Goal: Task Accomplishment & Management: Use online tool/utility

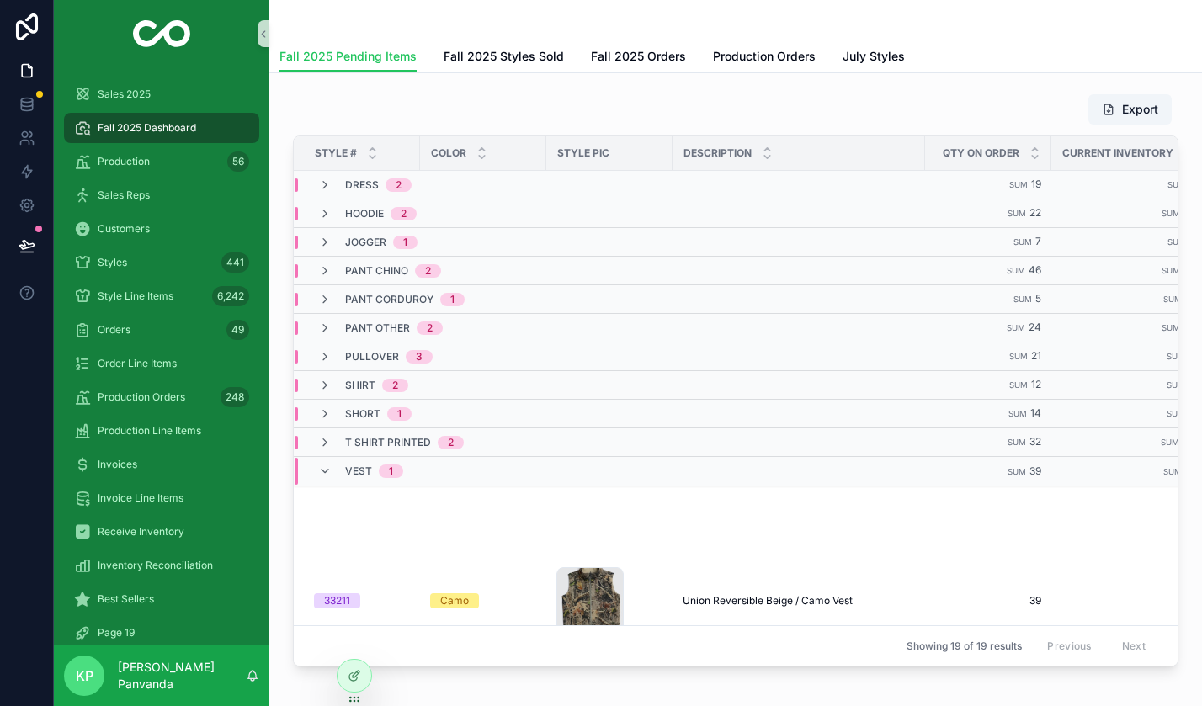
scroll to position [35, 0]
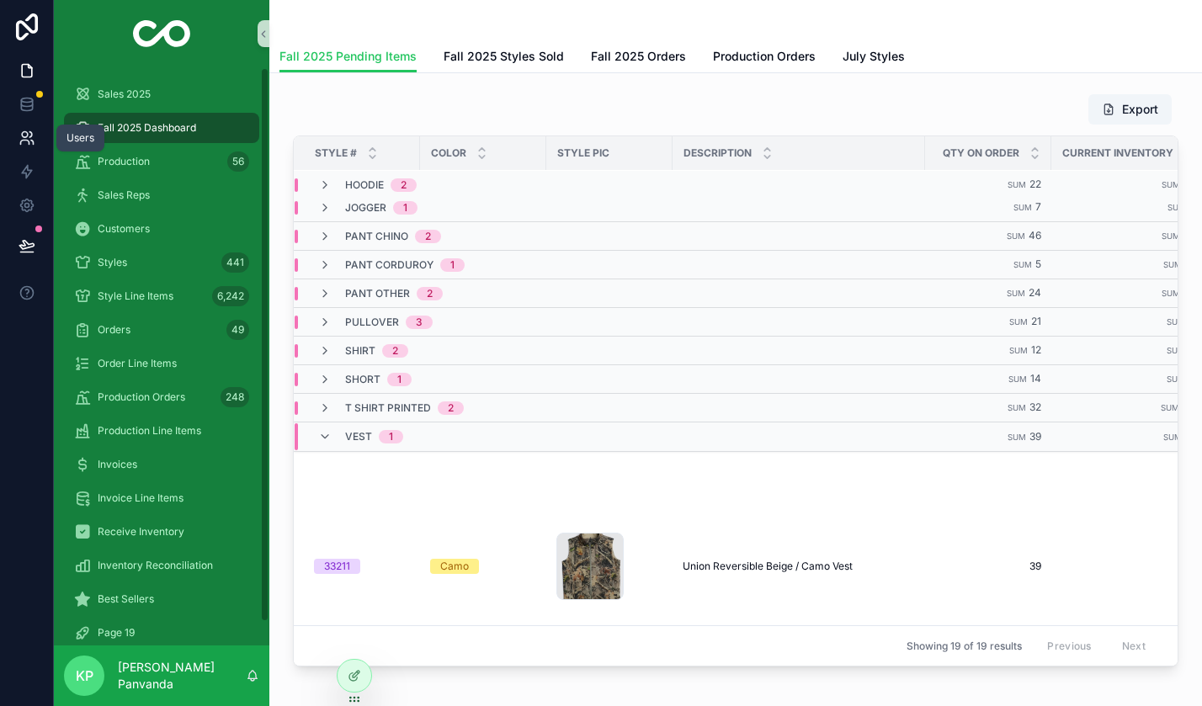
click at [19, 132] on icon at bounding box center [27, 138] width 17 height 17
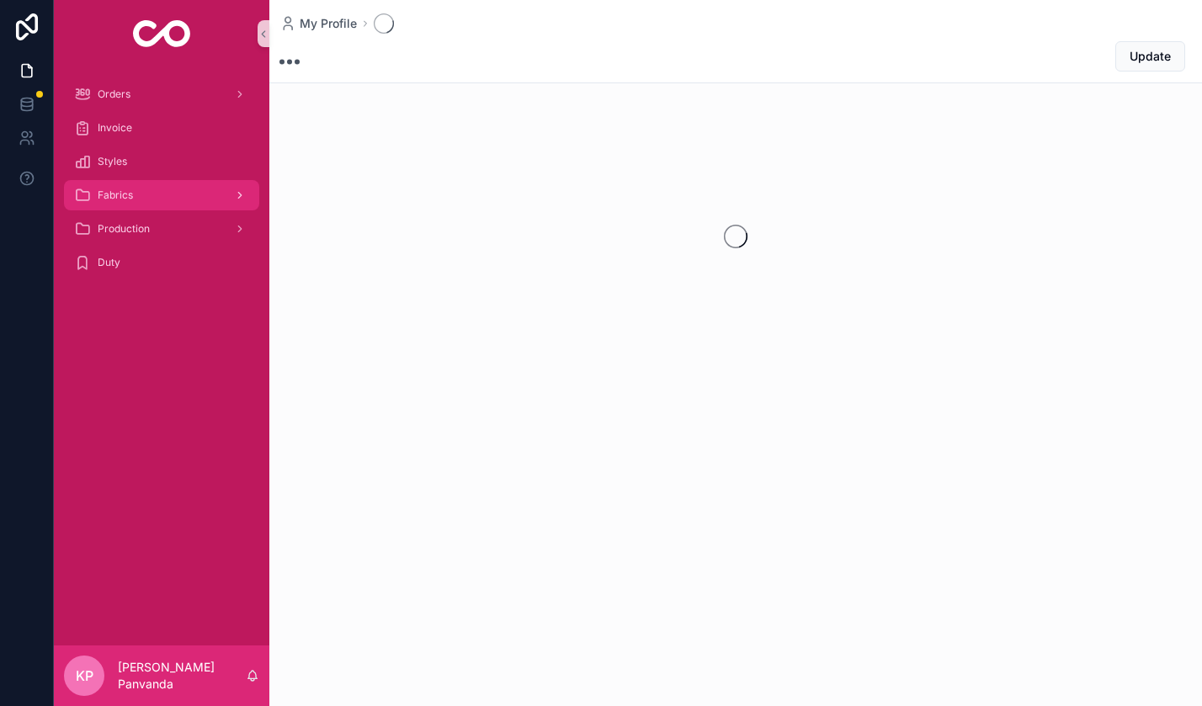
click at [125, 192] on span "Fabrics" at bounding box center [115, 195] width 35 height 13
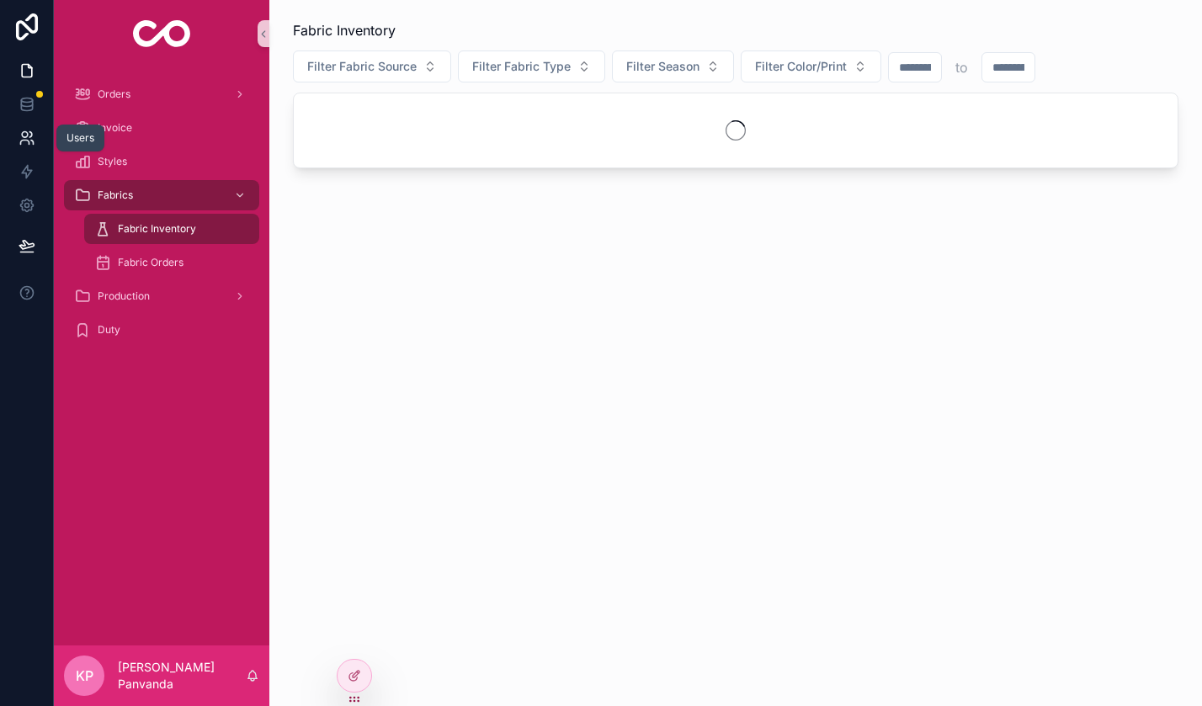
click at [31, 135] on icon at bounding box center [27, 138] width 17 height 17
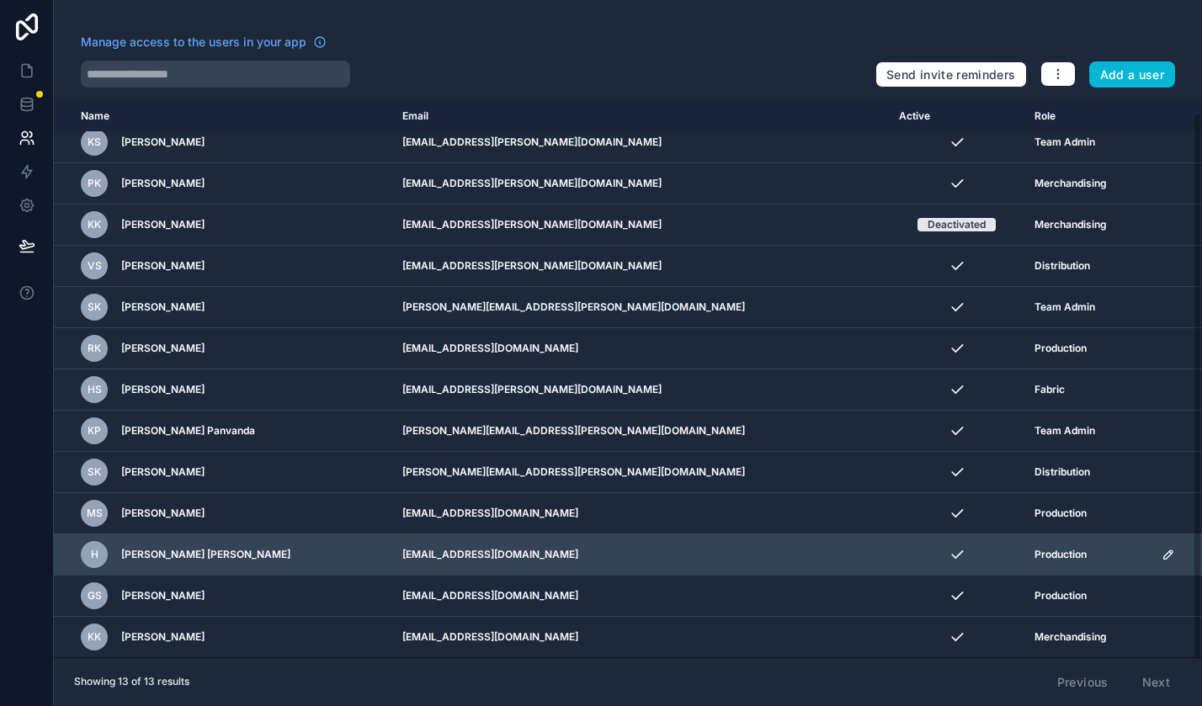
scroll to position [10, 0]
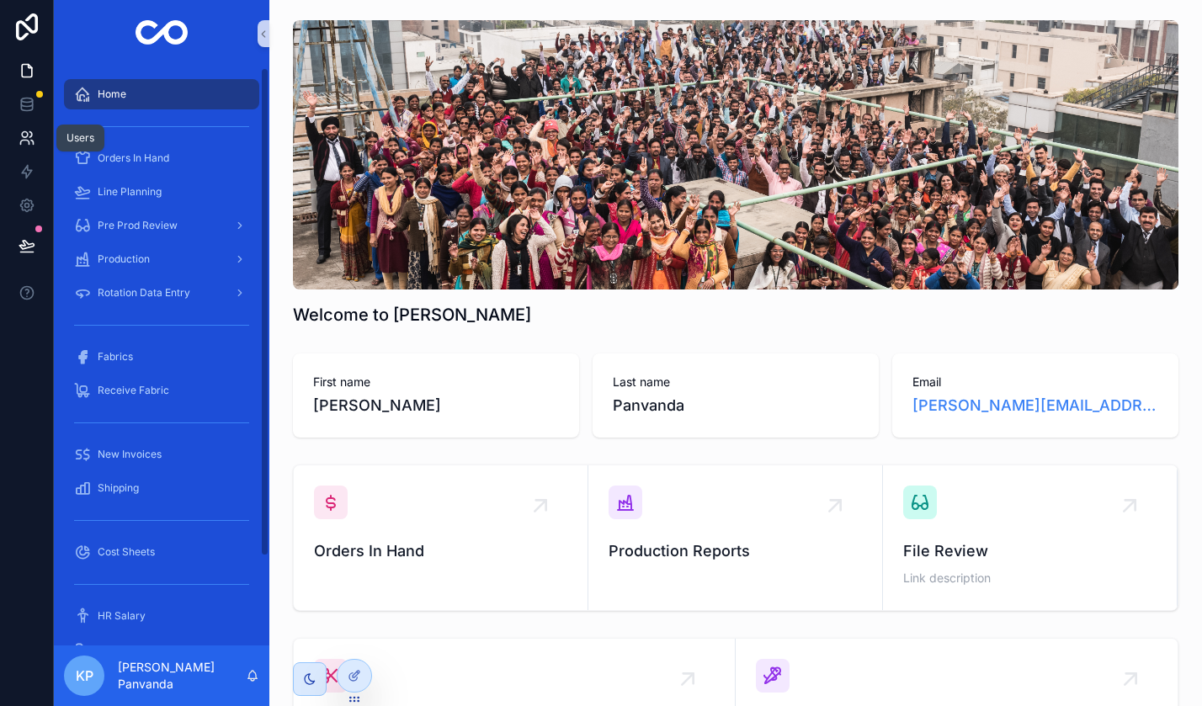
click at [30, 136] on icon at bounding box center [27, 138] width 17 height 17
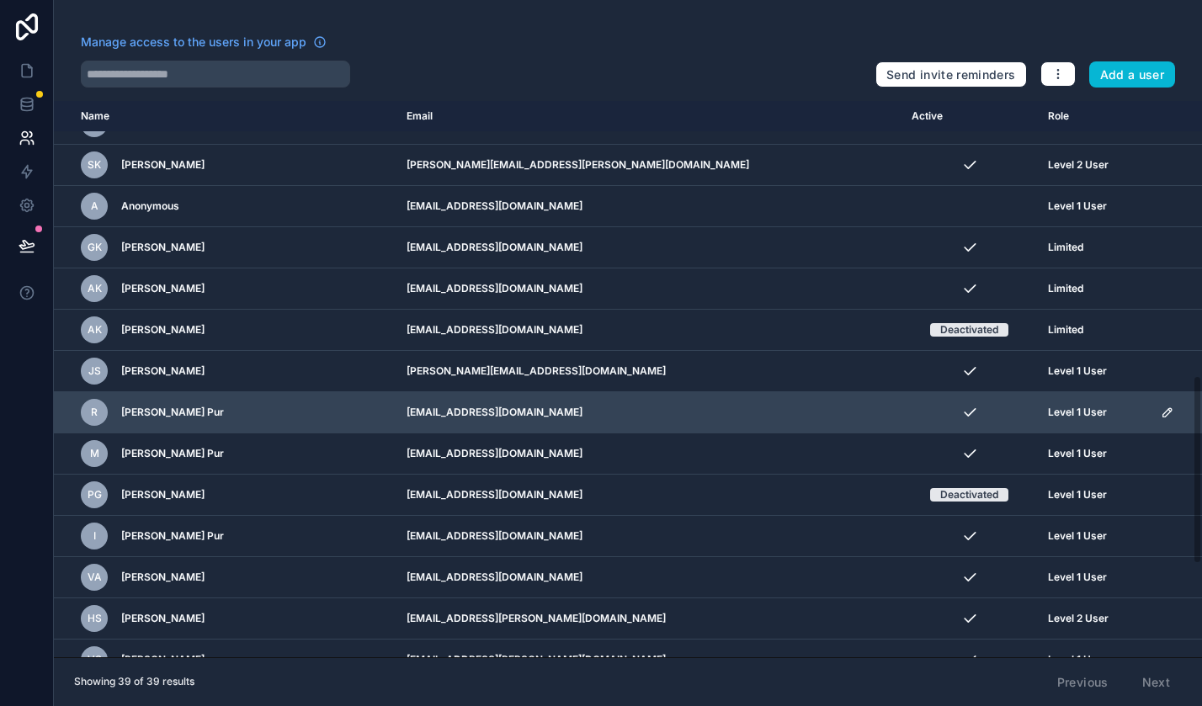
scroll to position [813, 0]
click at [152, 405] on span "[PERSON_NAME] Pur" at bounding box center [172, 411] width 103 height 13
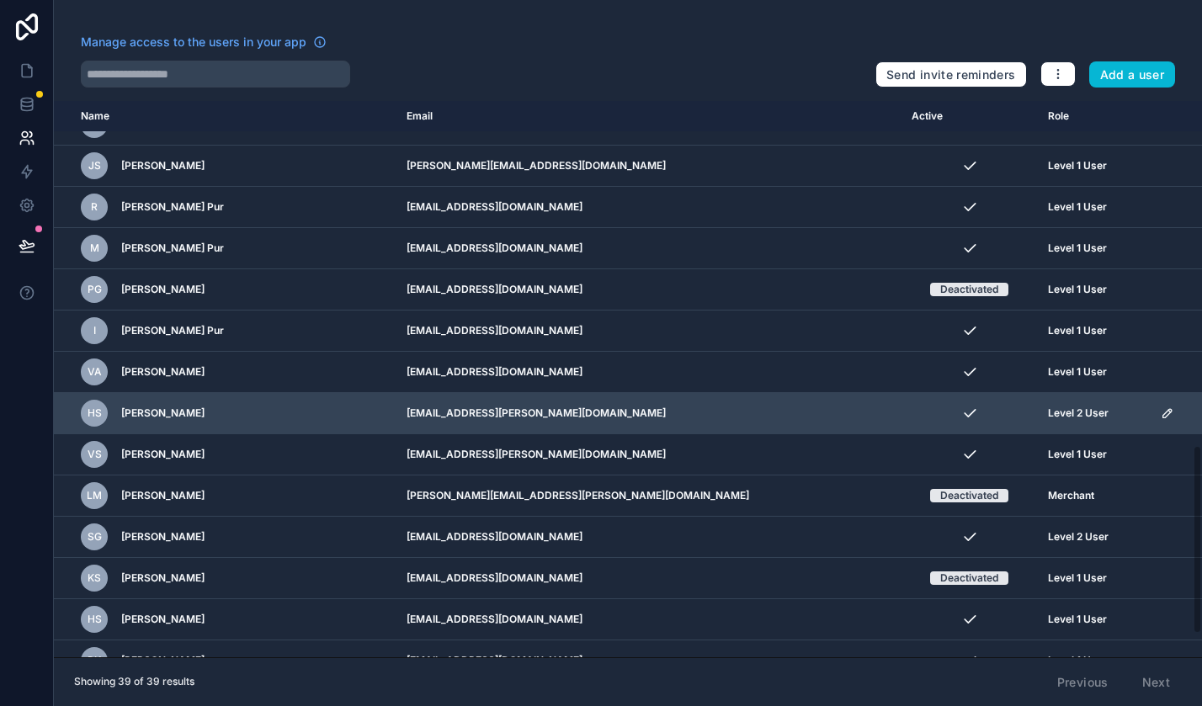
scroll to position [1014, 0]
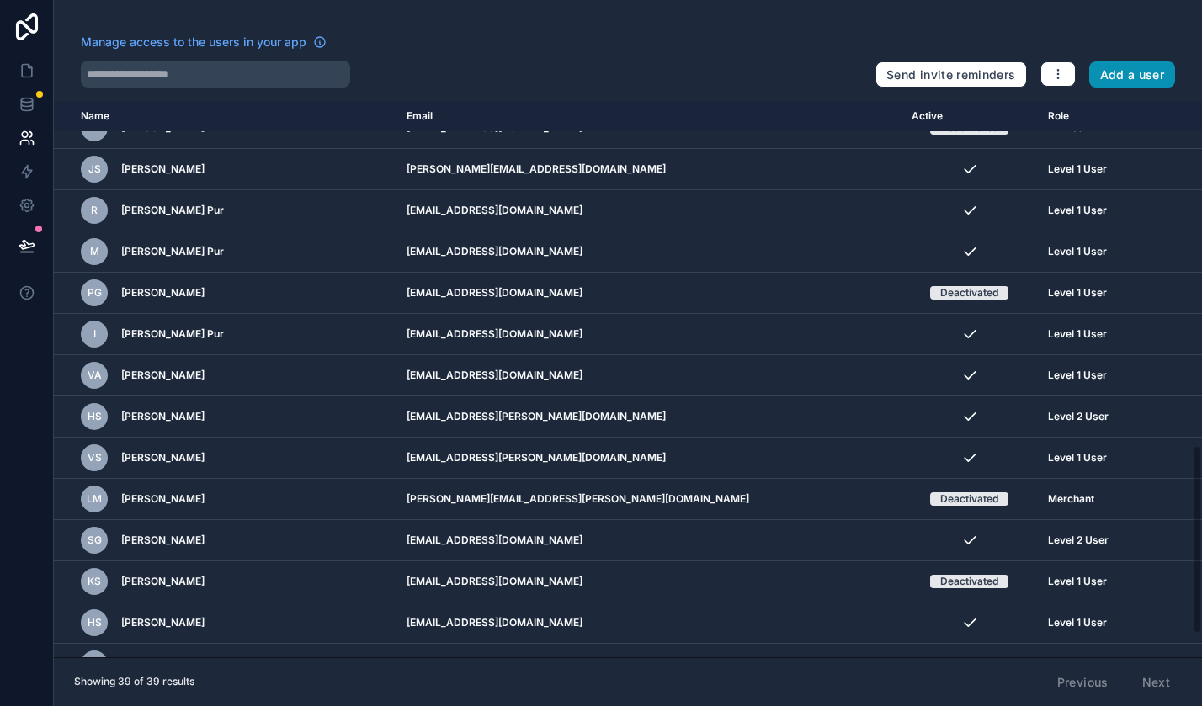
click at [1131, 77] on button "Add a user" at bounding box center [1132, 74] width 87 height 27
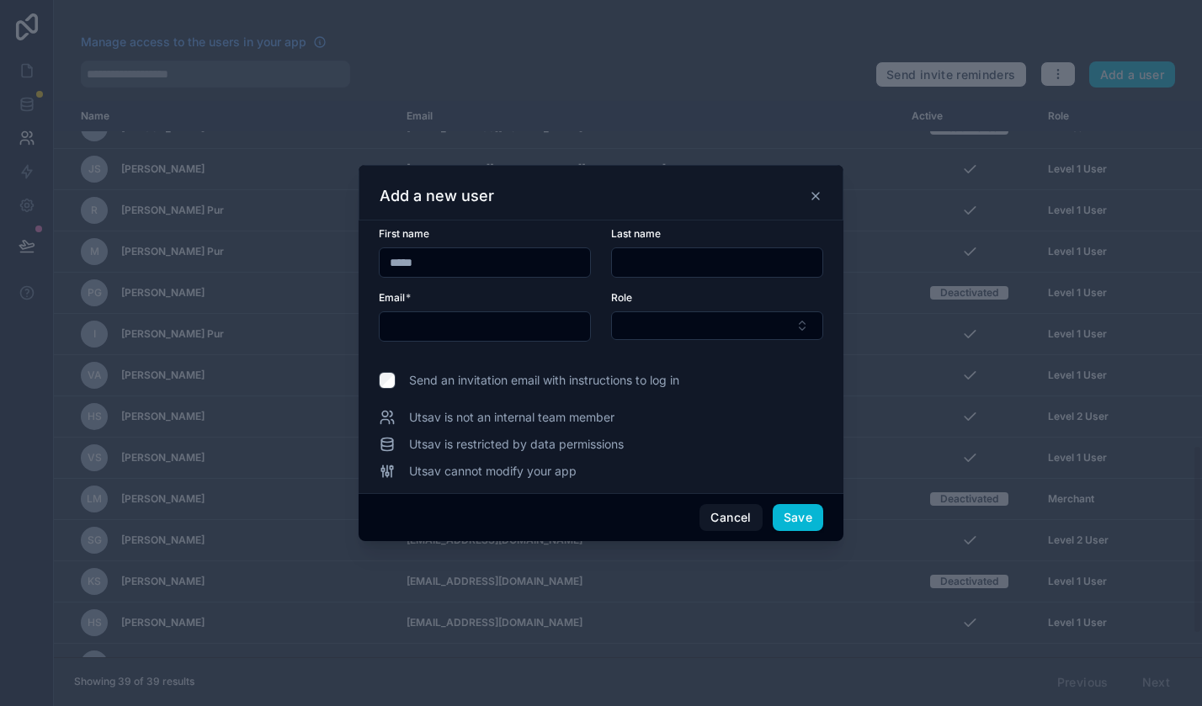
type input "*****"
type input "***"
paste input "**********"
type input "**********"
click at [673, 322] on button "Select Button" at bounding box center [717, 325] width 212 height 29
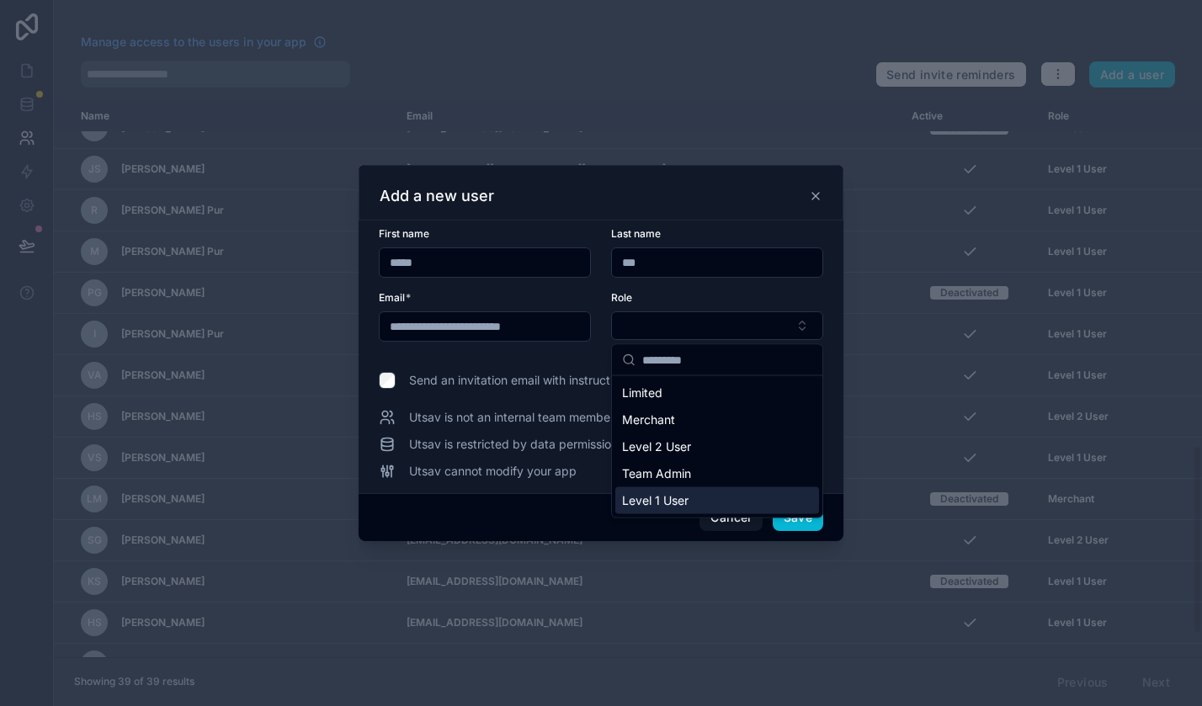
click at [653, 500] on span "Level 1 User" at bounding box center [655, 500] width 67 height 17
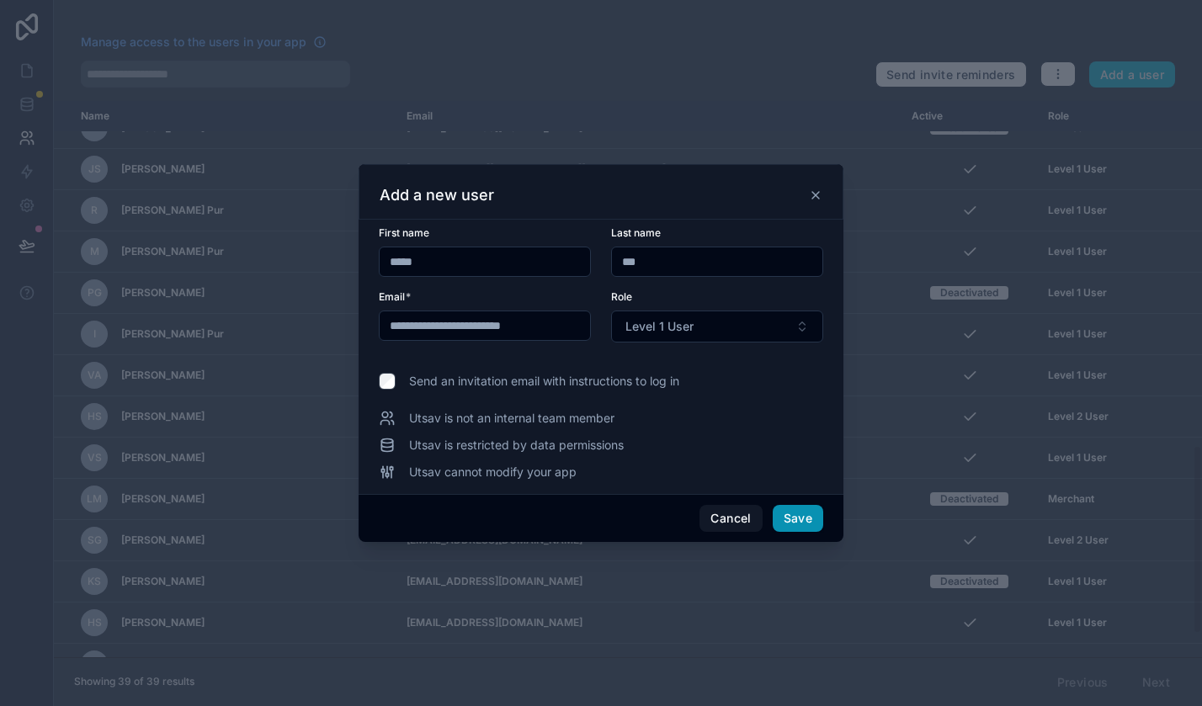
click at [792, 522] on button "Save" at bounding box center [798, 518] width 51 height 27
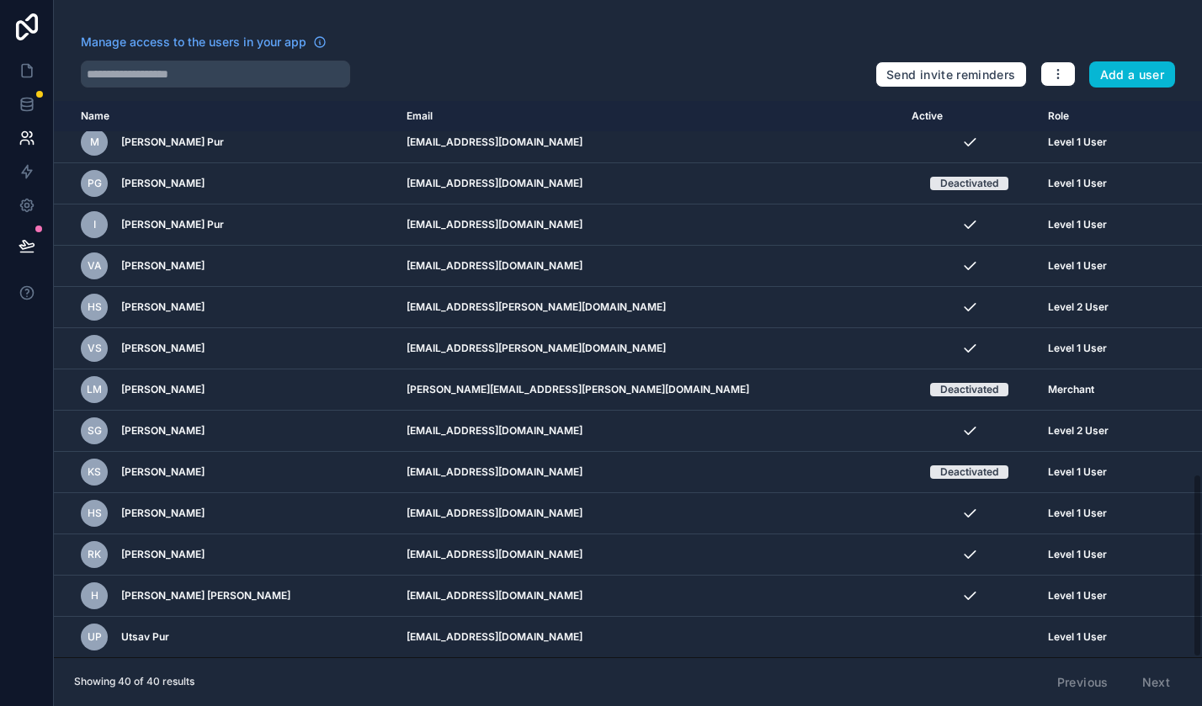
scroll to position [1124, 0]
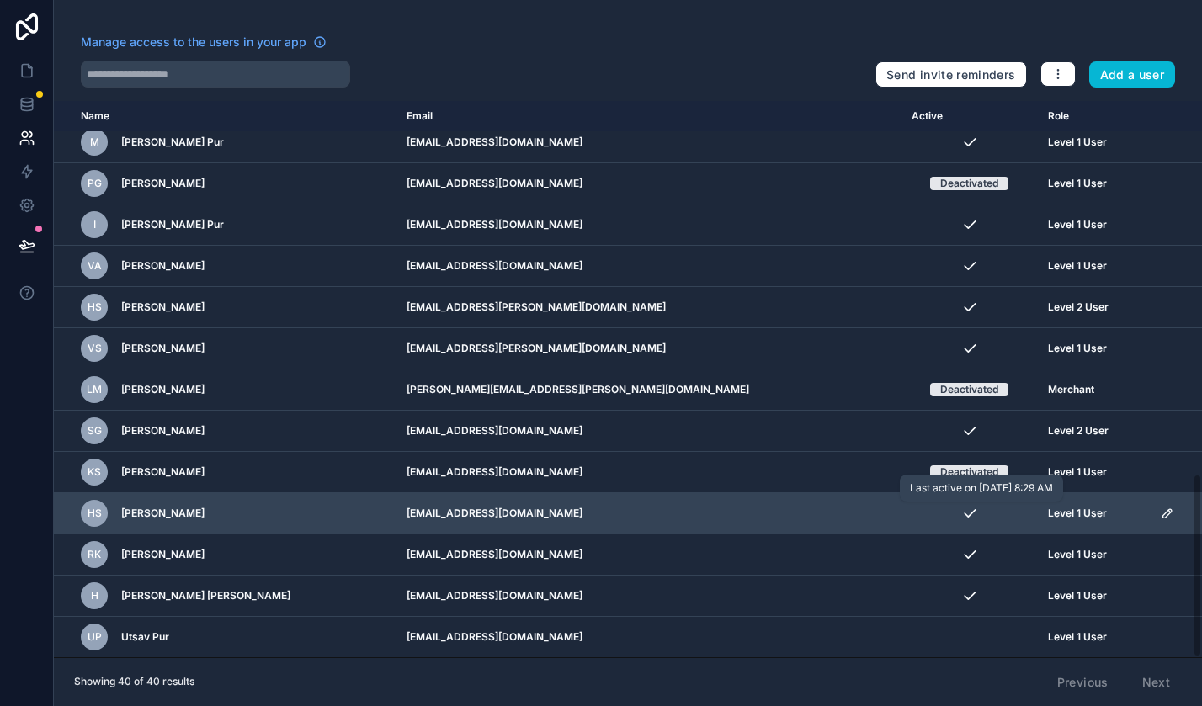
click at [961, 510] on icon "scrollable content" at bounding box center [969, 513] width 17 height 17
click at [1163, 516] on icon "scrollable content" at bounding box center [1167, 513] width 8 height 8
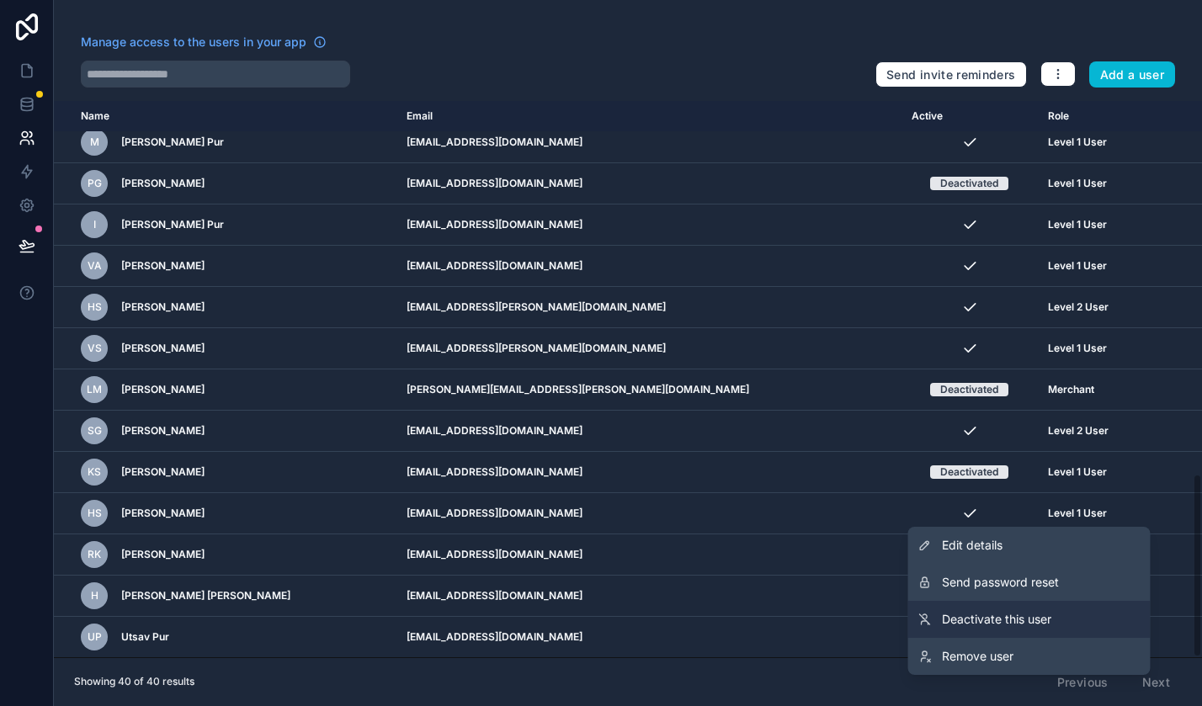
click at [985, 611] on span "Deactivate this user" at bounding box center [996, 619] width 109 height 17
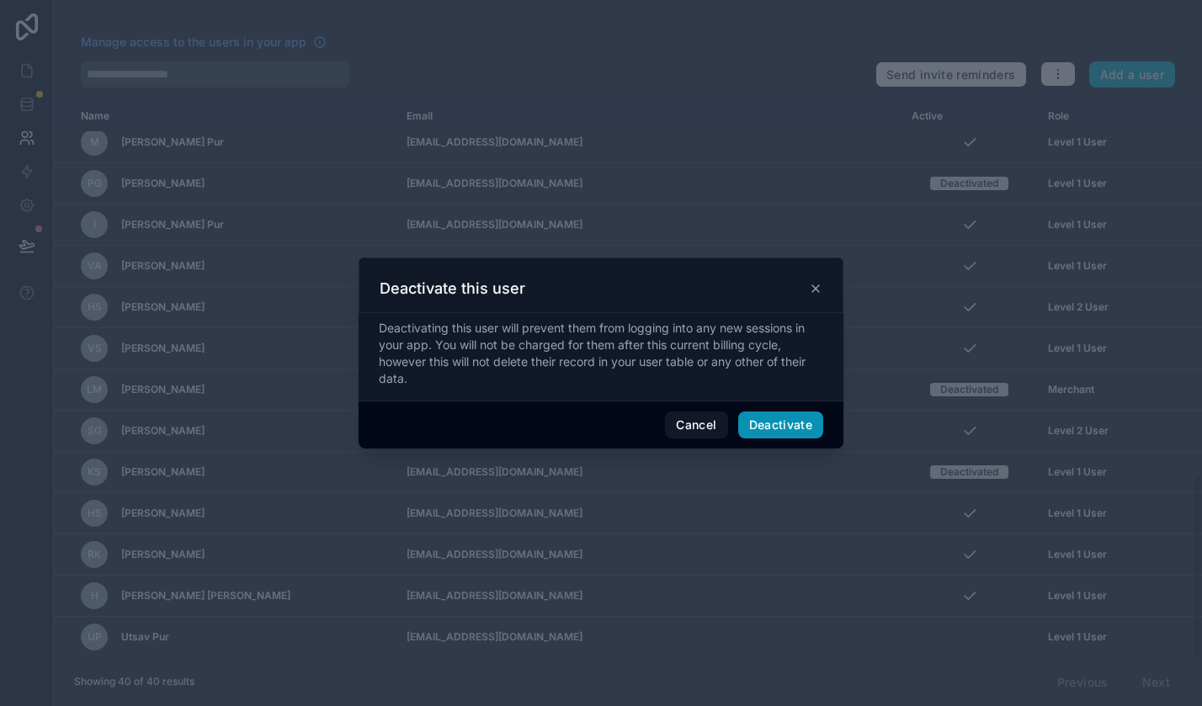
click at [765, 419] on button "Deactivate" at bounding box center [781, 425] width 86 height 27
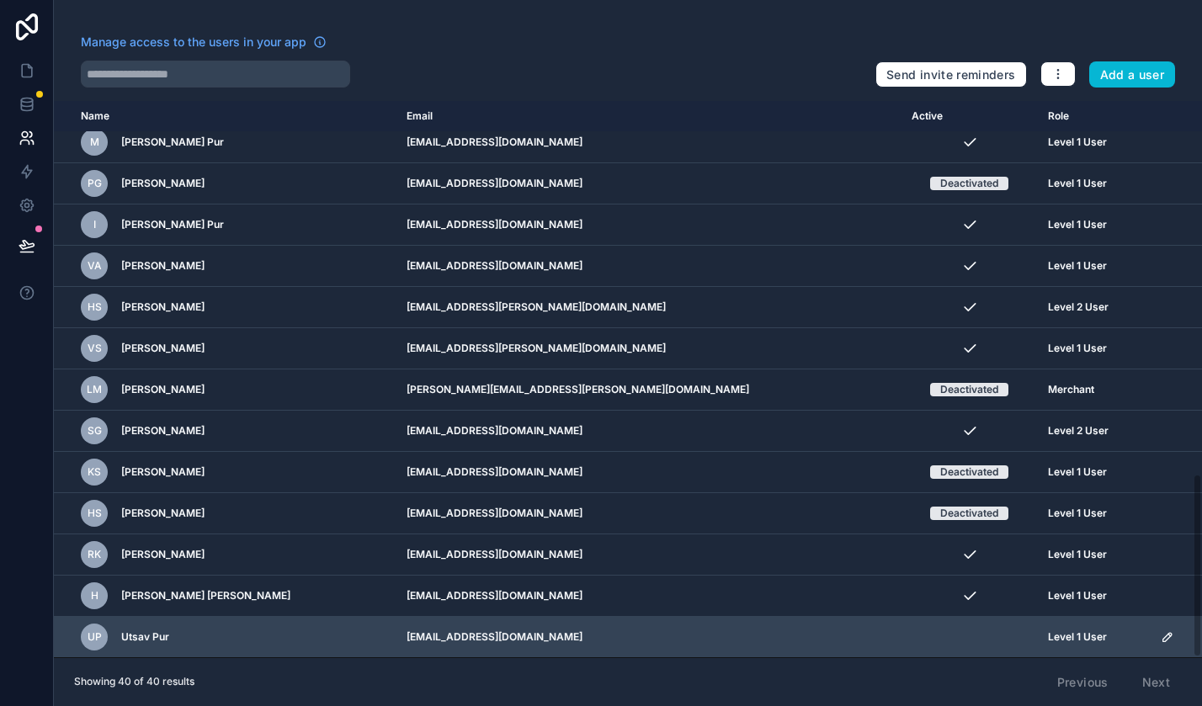
click at [1048, 637] on span "Level 1 User" at bounding box center [1077, 637] width 59 height 13
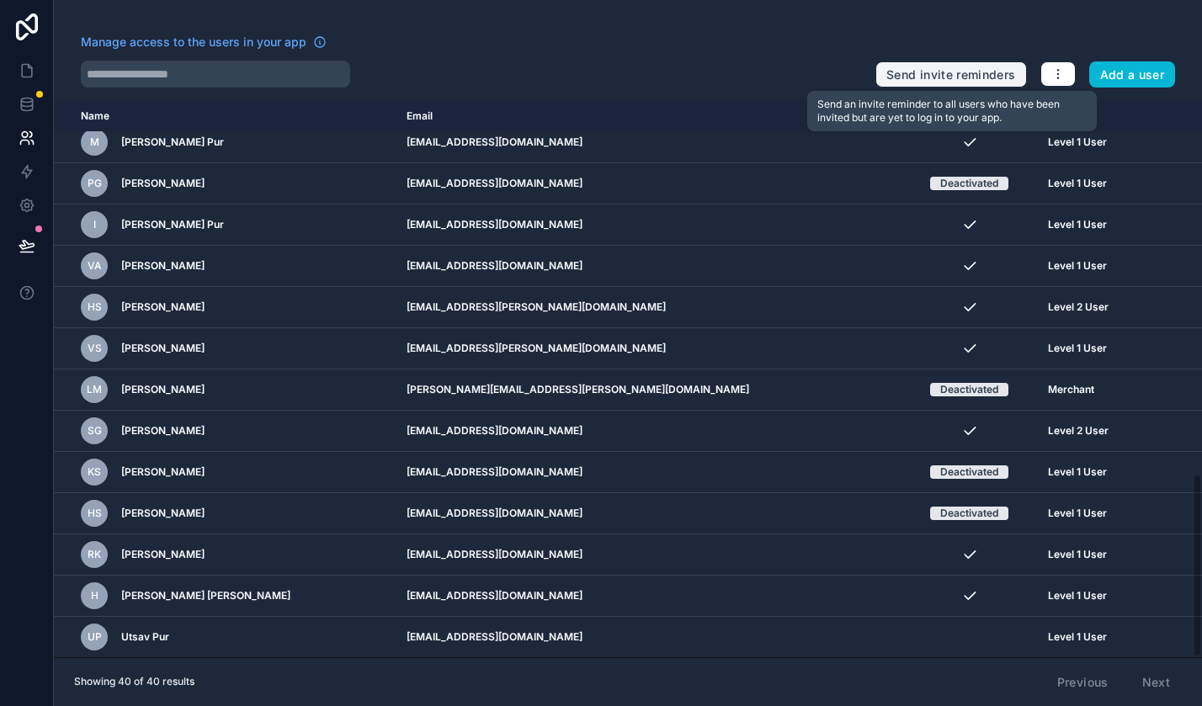
click at [943, 71] on button "Send invite reminders" at bounding box center [951, 74] width 151 height 27
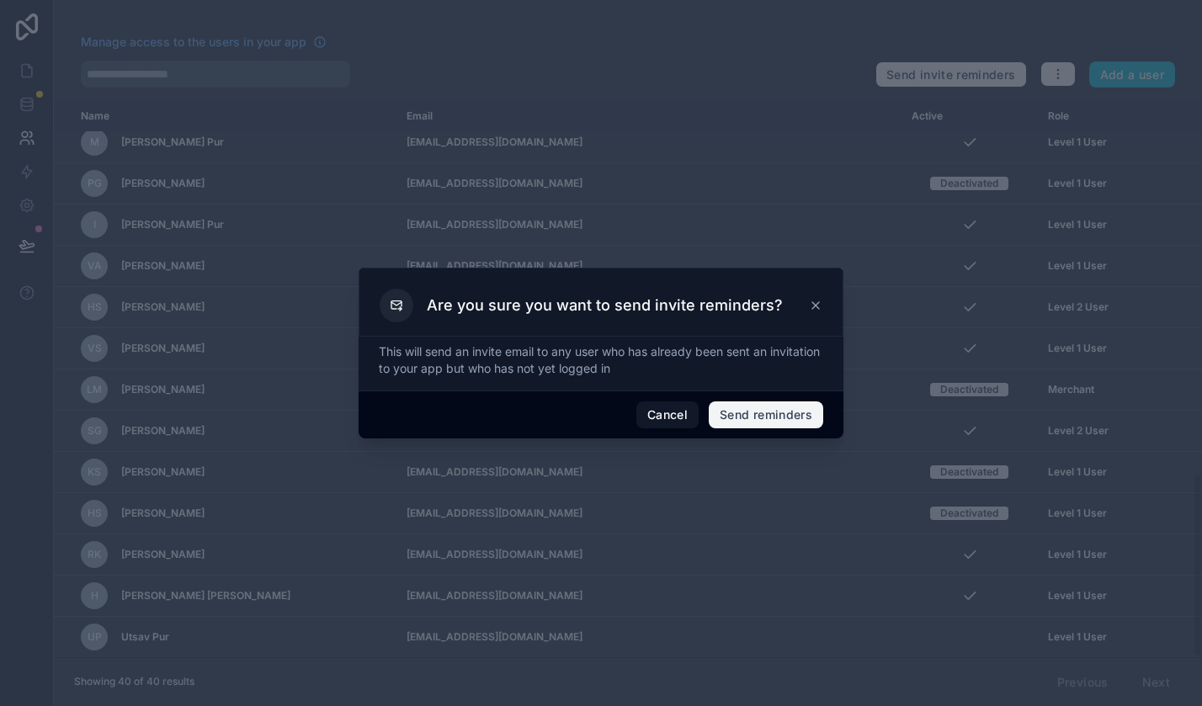
click at [764, 418] on button "Send reminders" at bounding box center [766, 415] width 114 height 27
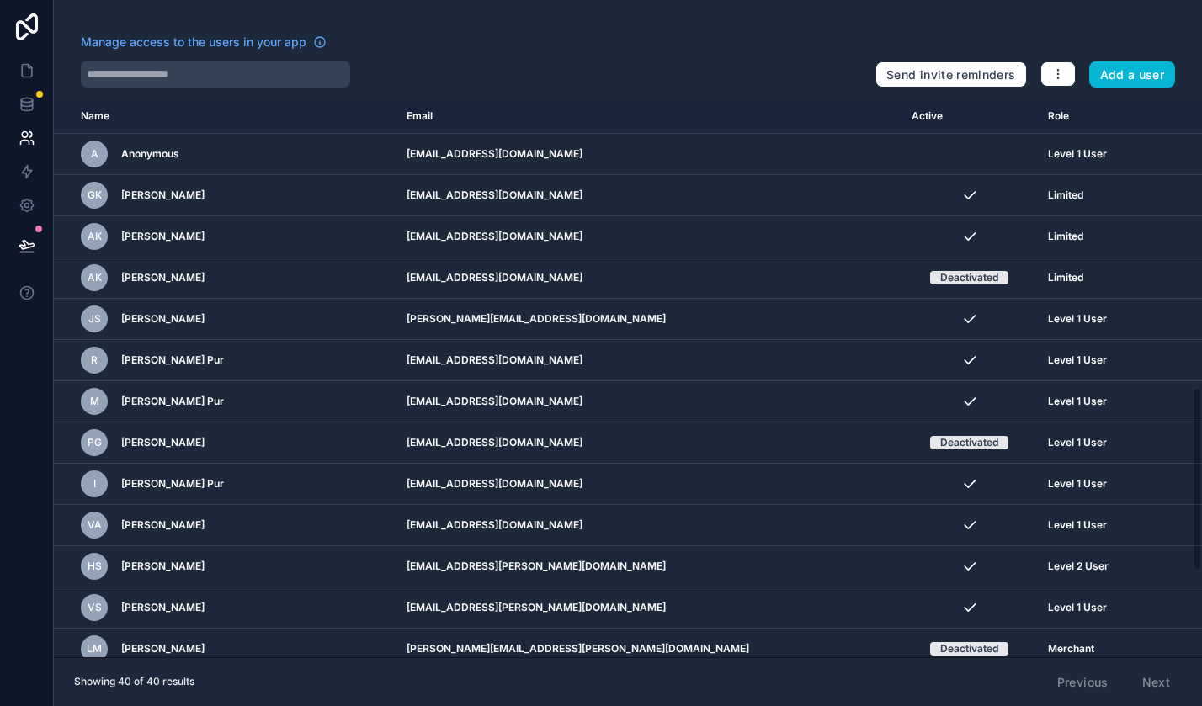
scroll to position [863, 0]
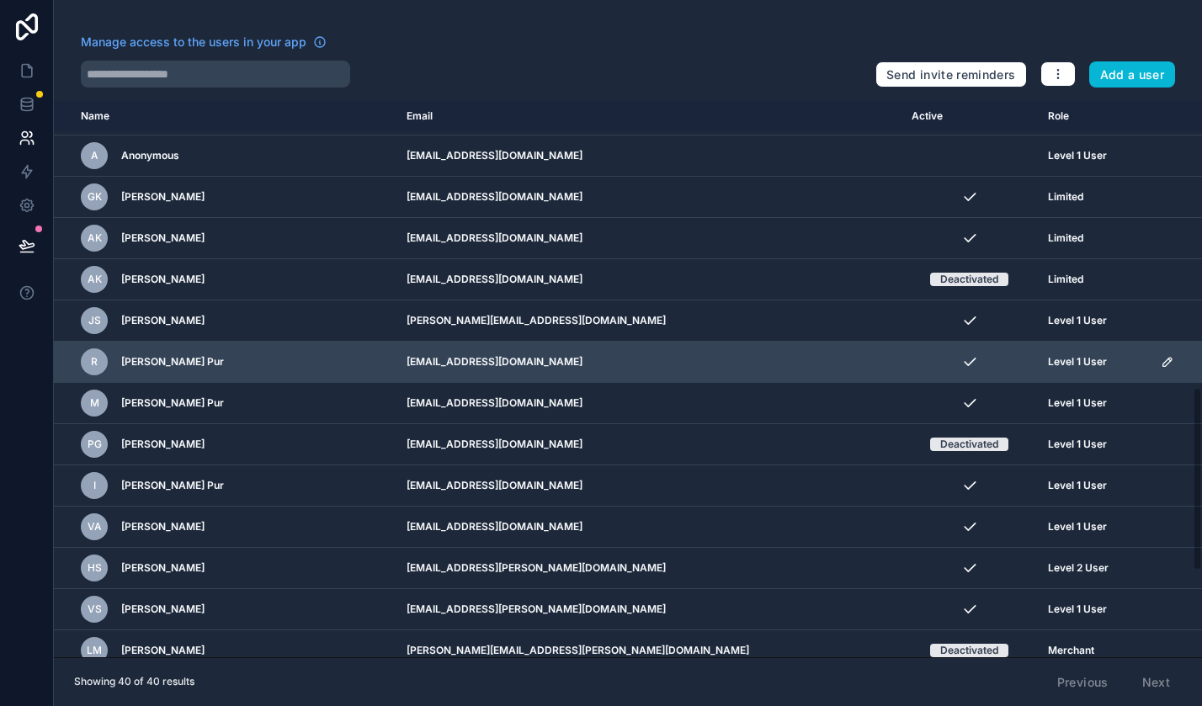
click at [173, 364] on span "Ramudit Sharma Pur" at bounding box center [172, 361] width 103 height 13
click at [98, 359] on div "R" at bounding box center [94, 362] width 27 height 27
click at [1161, 366] on icon "scrollable content" at bounding box center [1167, 361] width 13 height 13
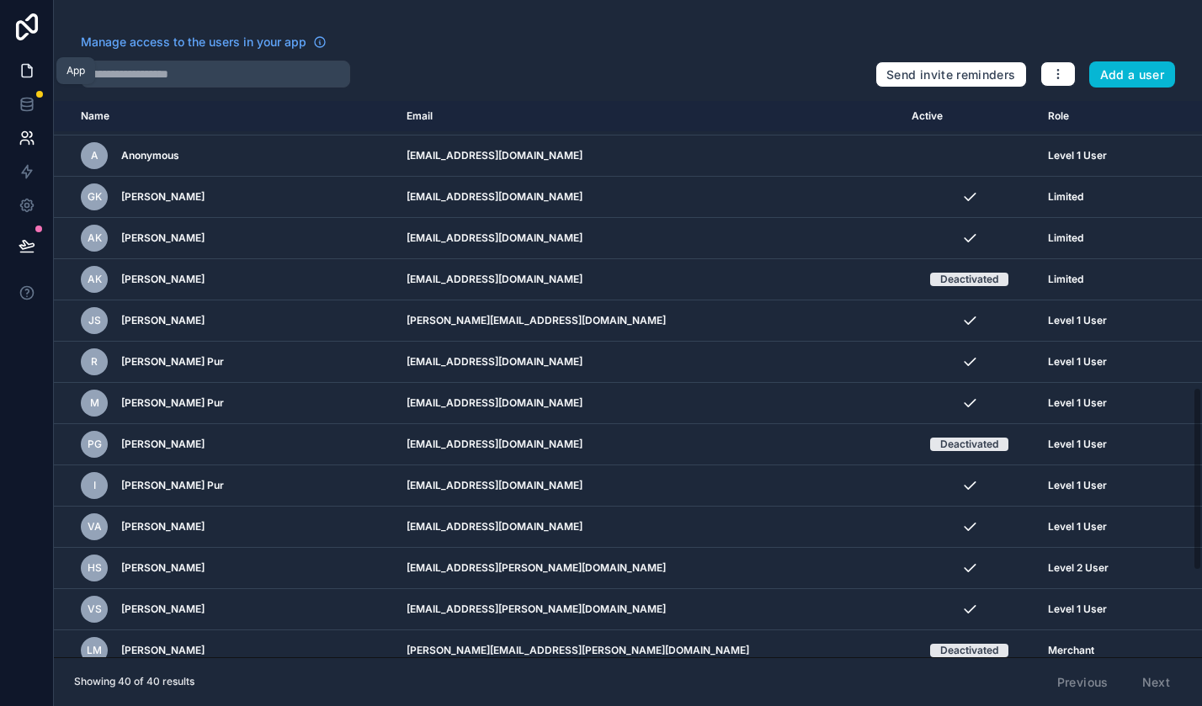
click at [27, 77] on icon at bounding box center [27, 71] width 10 height 13
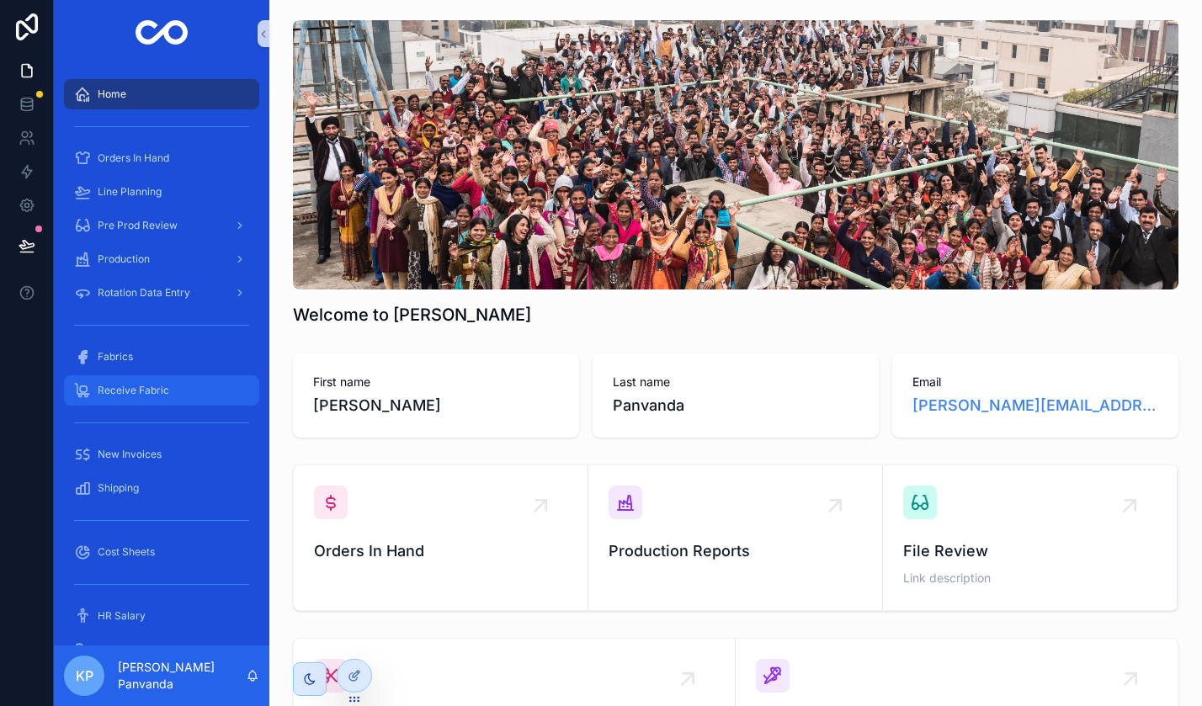
click at [123, 388] on span "Receive Fabric" at bounding box center [134, 390] width 72 height 13
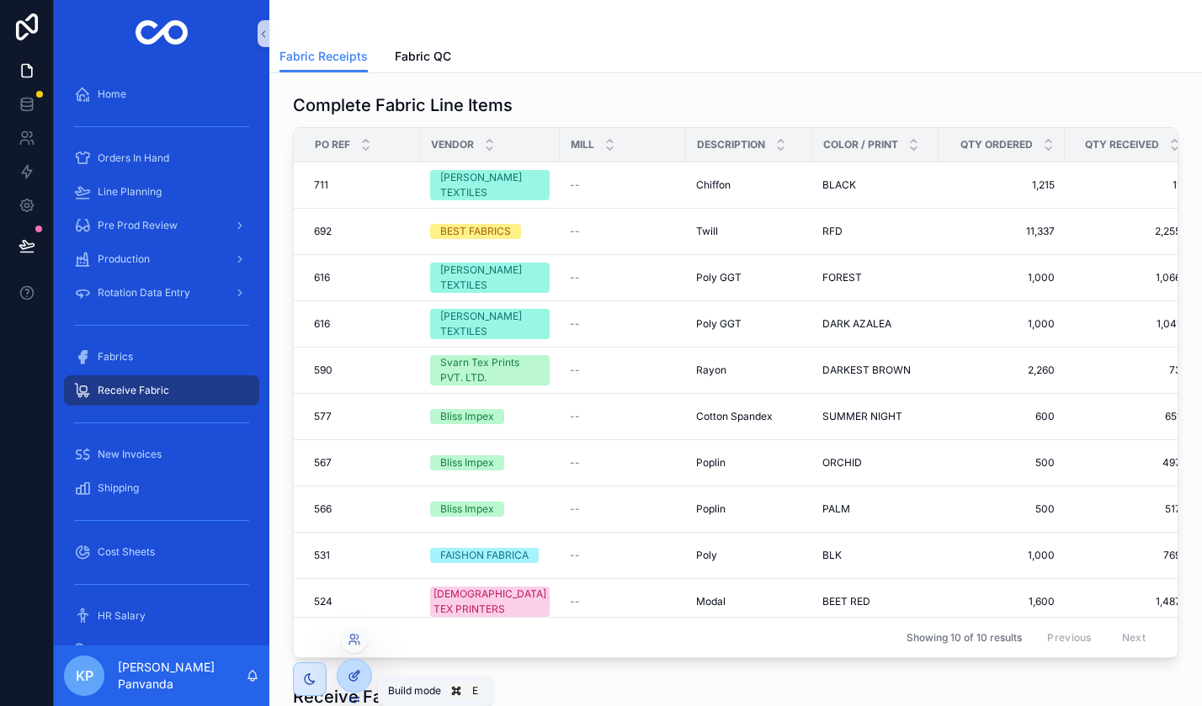
click at [349, 676] on icon at bounding box center [353, 677] width 8 height 8
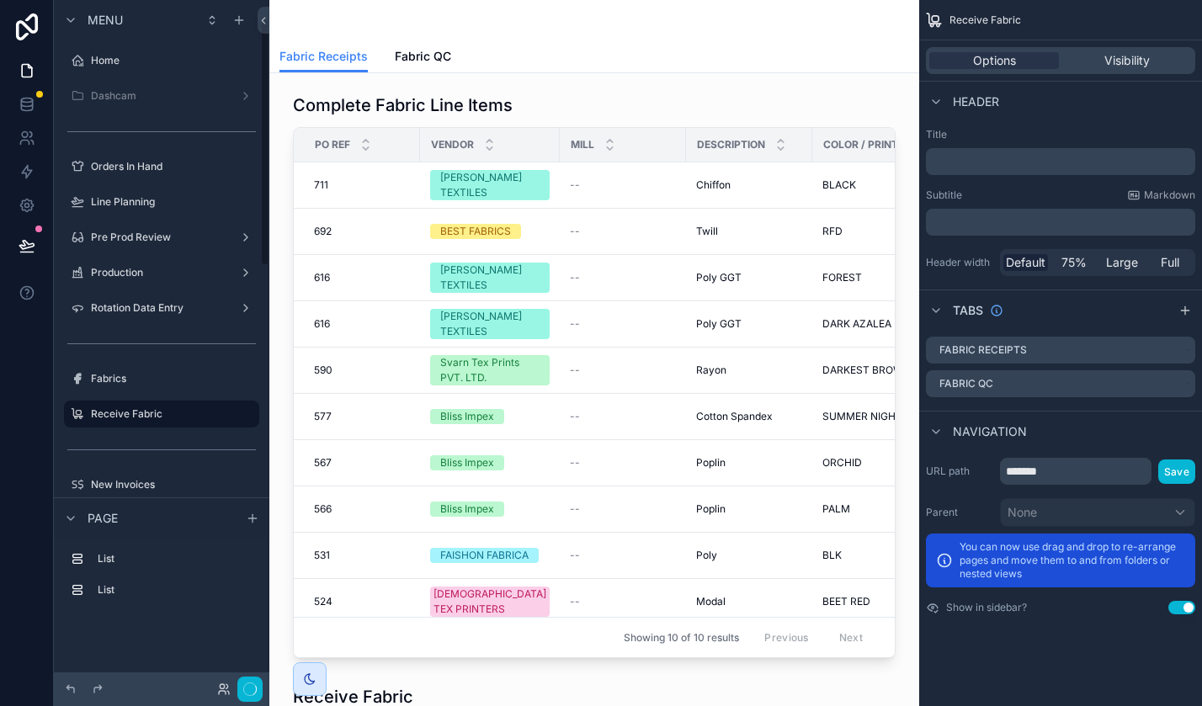
scroll to position [53, 0]
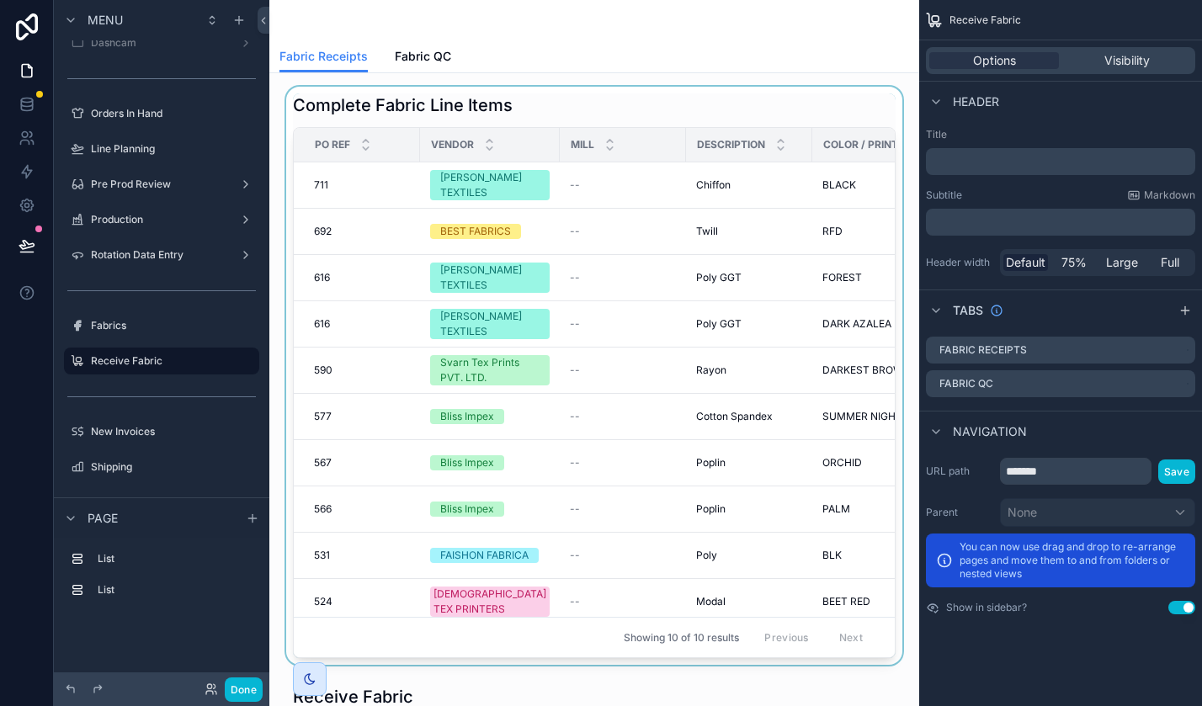
click at [703, 88] on div "scrollable content" at bounding box center [594, 376] width 623 height 578
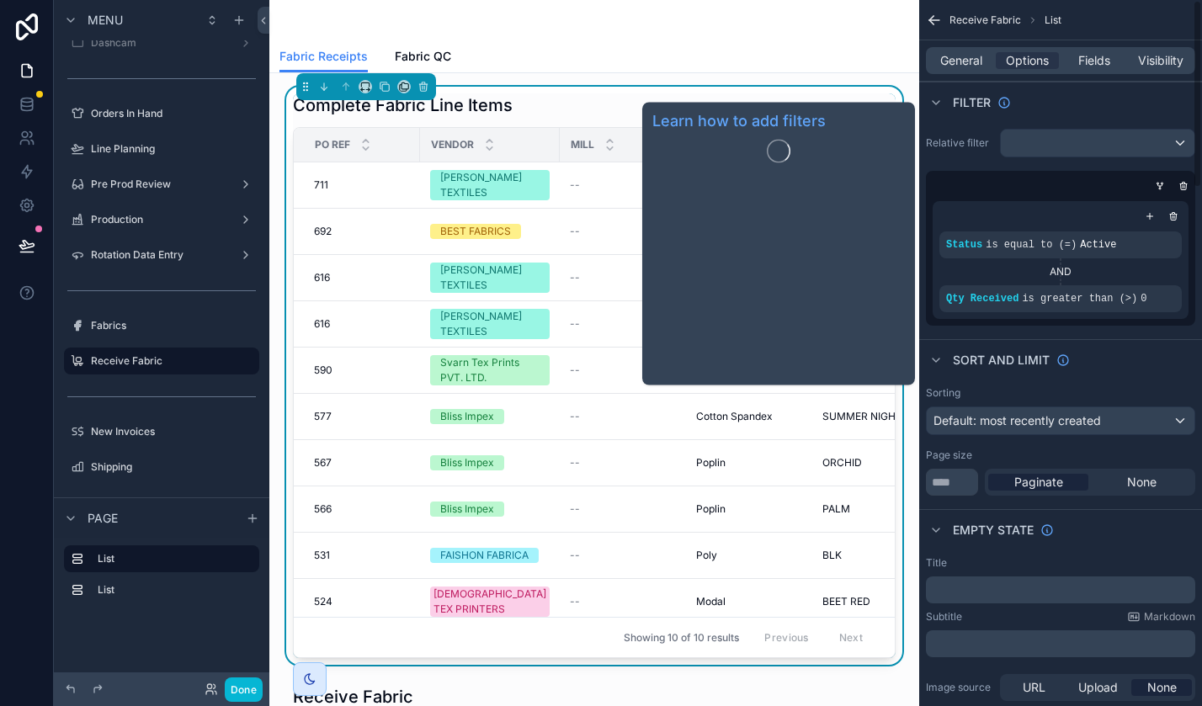
scroll to position [0, 0]
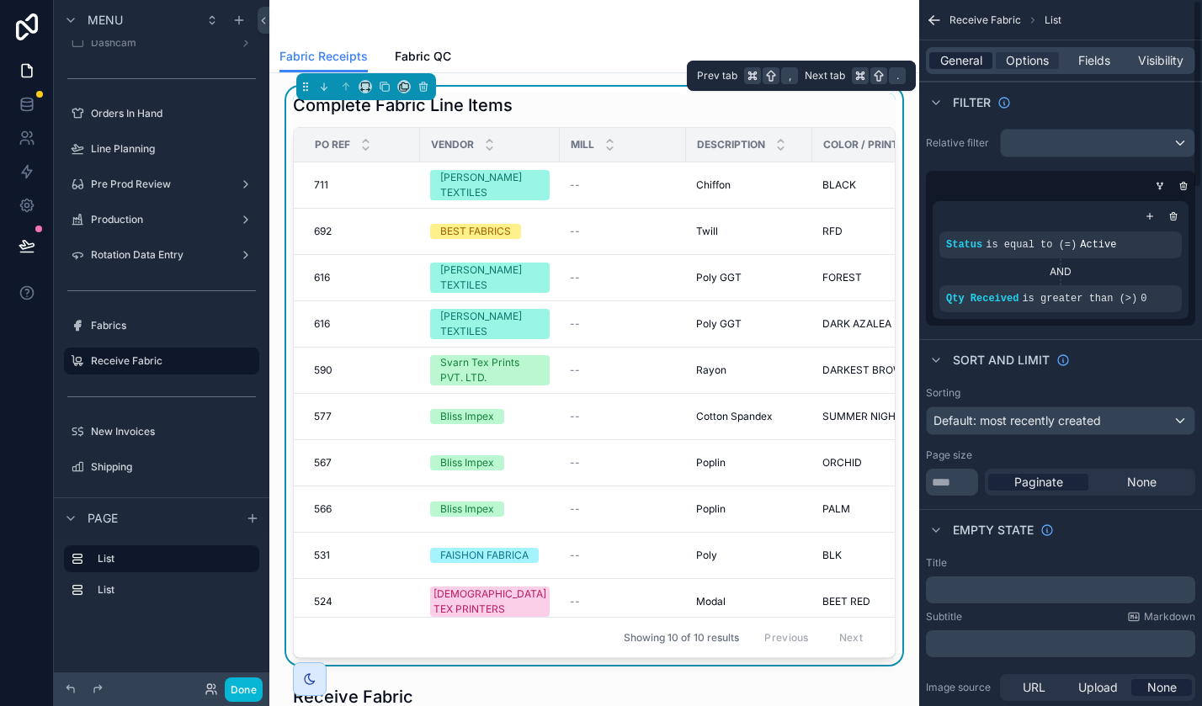
click at [958, 56] on span "General" at bounding box center [961, 60] width 42 height 17
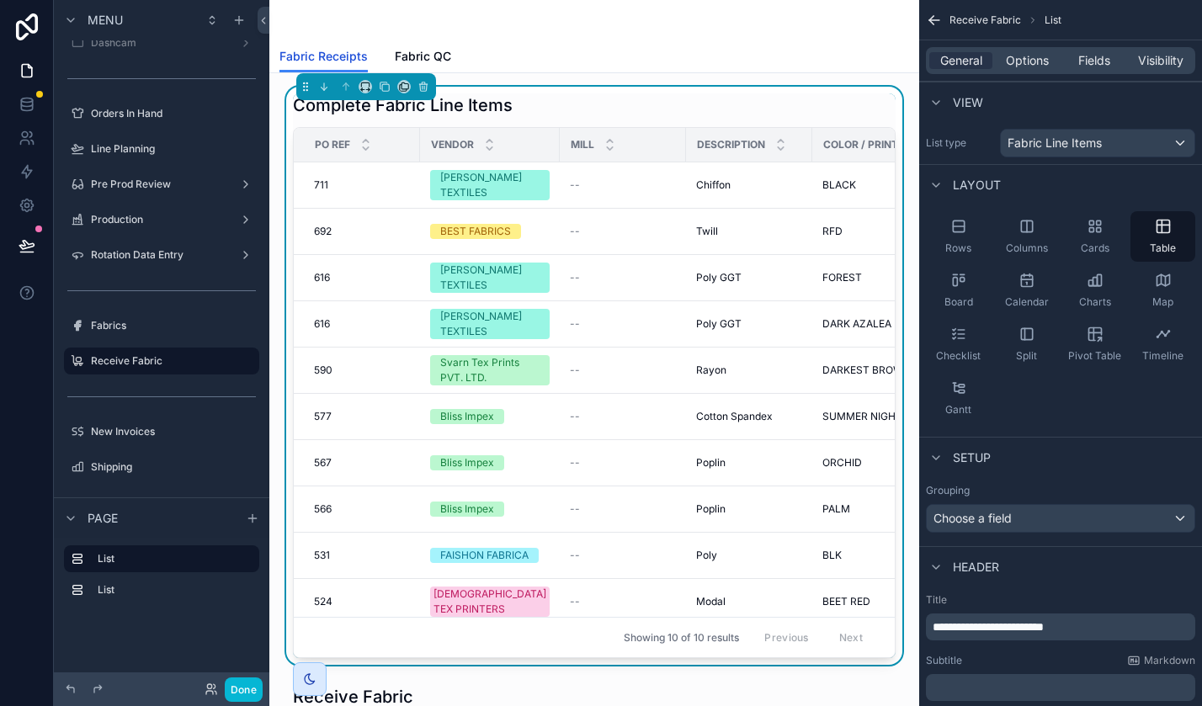
click at [344, 52] on span "Fabric Receipts" at bounding box center [324, 56] width 88 height 17
click at [332, 16] on div "scrollable content" at bounding box center [595, 20] width 630 height 40
click at [332, 17] on div "scrollable content" at bounding box center [595, 20] width 630 height 40
click at [522, 27] on div "scrollable content" at bounding box center [595, 20] width 630 height 40
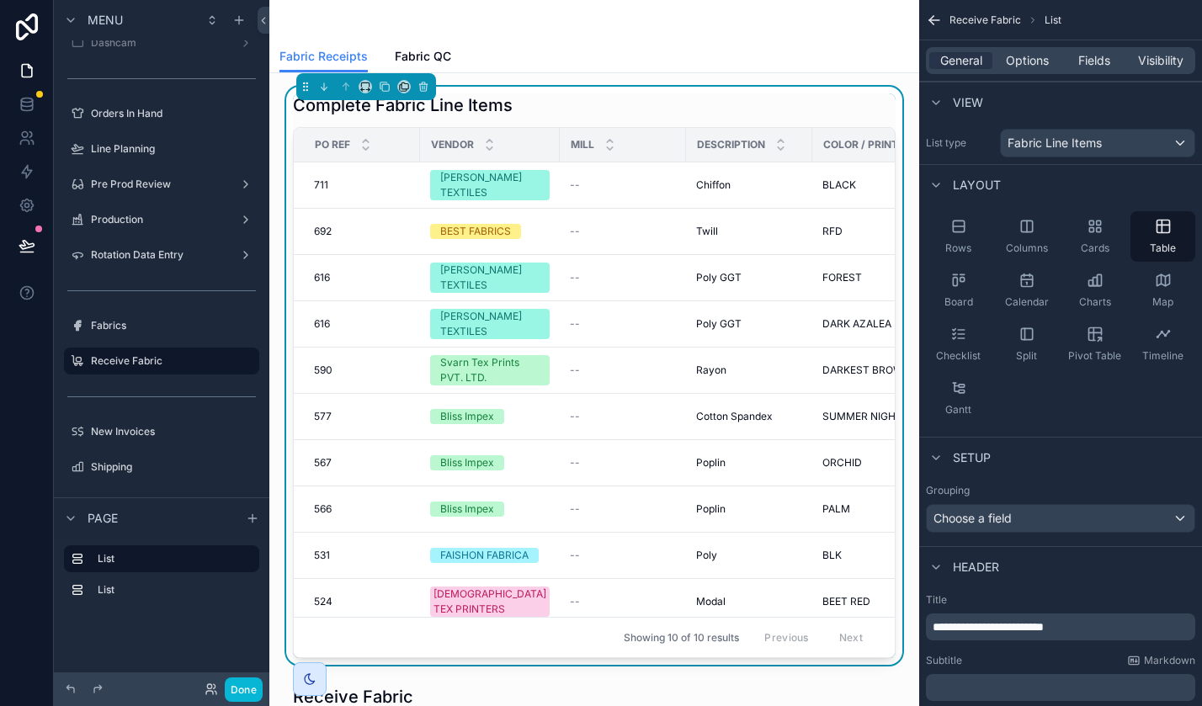
click at [570, 105] on div "Complete Fabric Line Items" at bounding box center [594, 105] width 603 height 24
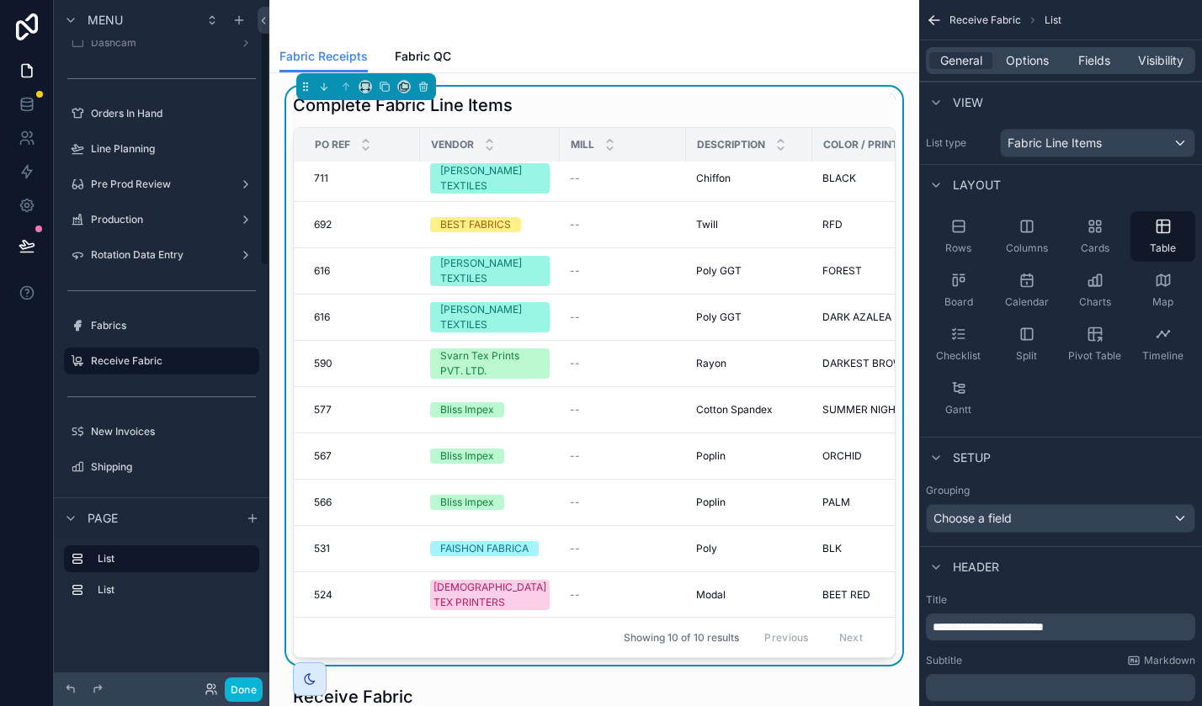
scroll to position [7, 0]
click at [253, 690] on button "Done" at bounding box center [244, 690] width 38 height 24
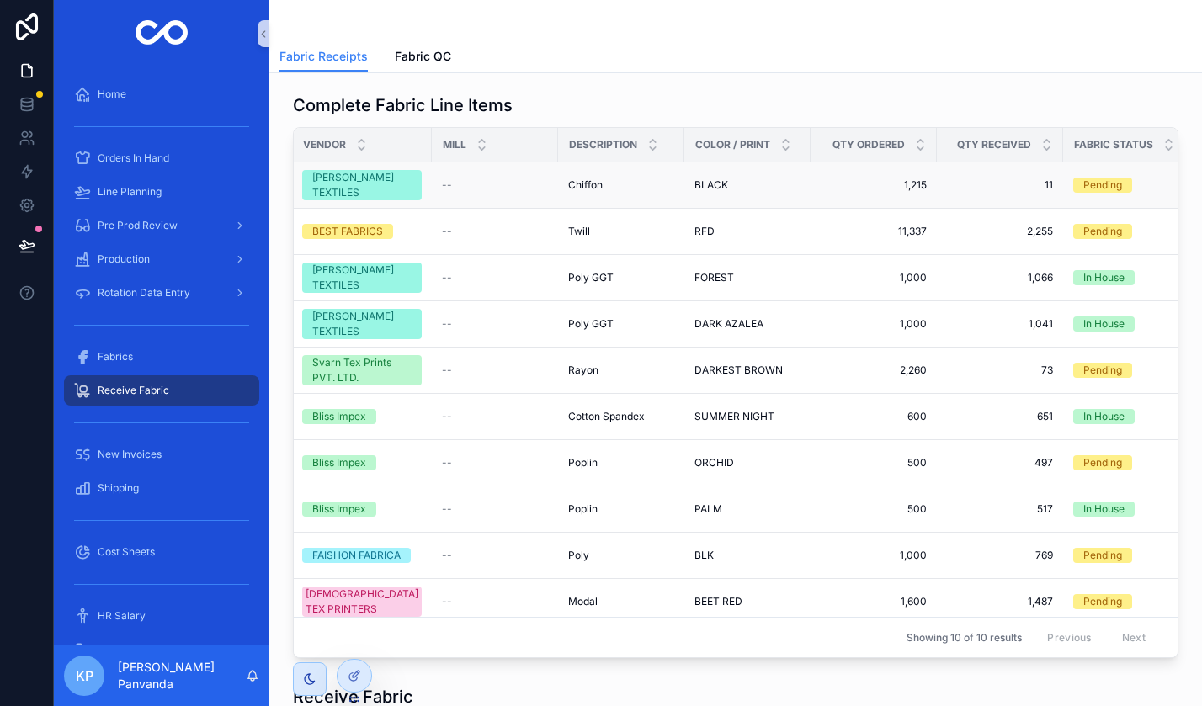
scroll to position [0, 143]
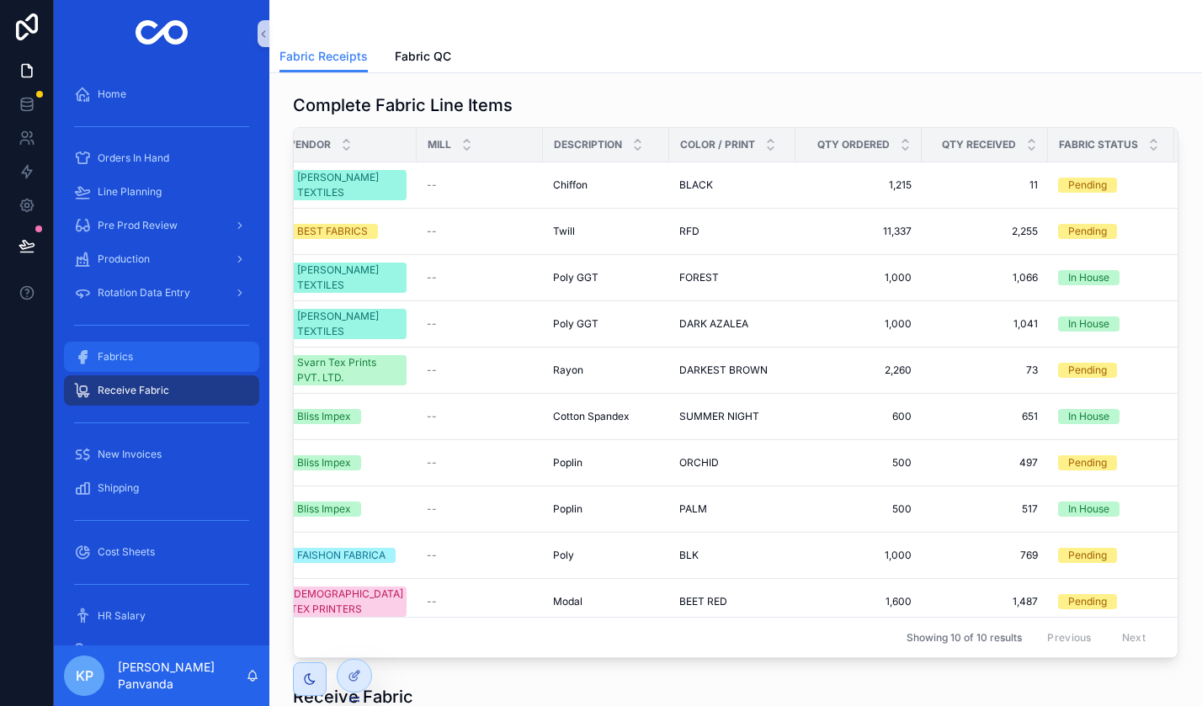
click at [140, 354] on div "Fabrics" at bounding box center [161, 356] width 175 height 27
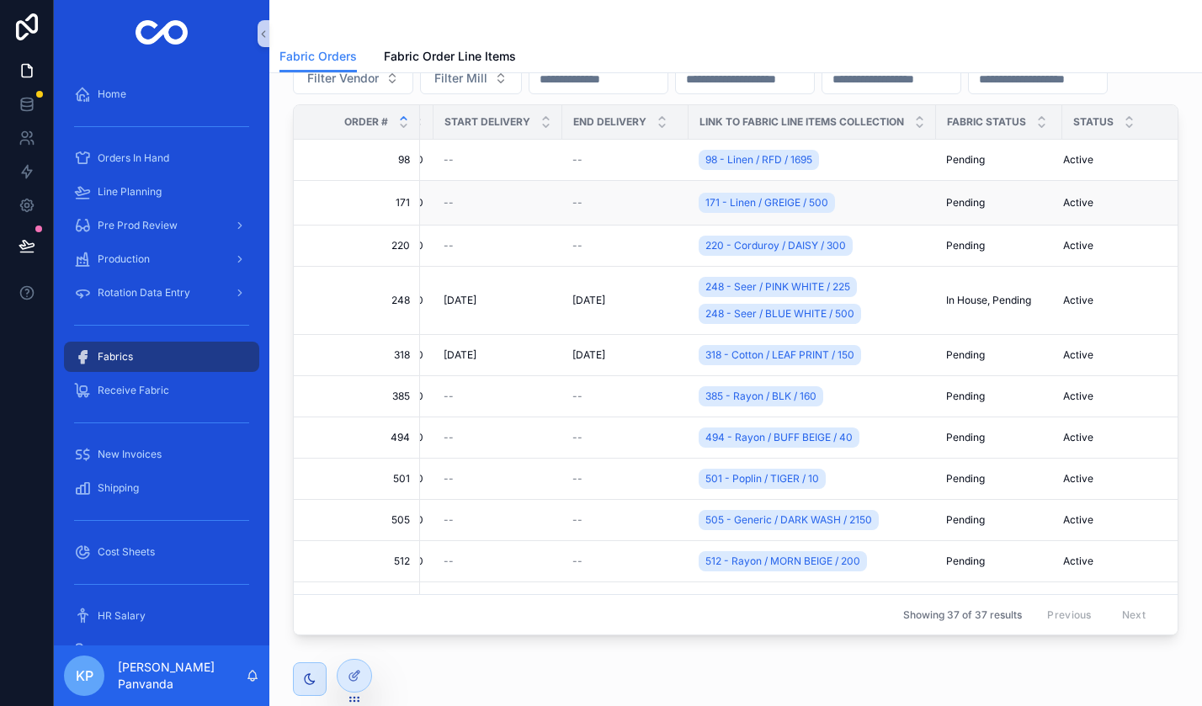
scroll to position [0, 757]
click at [1064, 167] on span "Active" at bounding box center [1079, 159] width 30 height 13
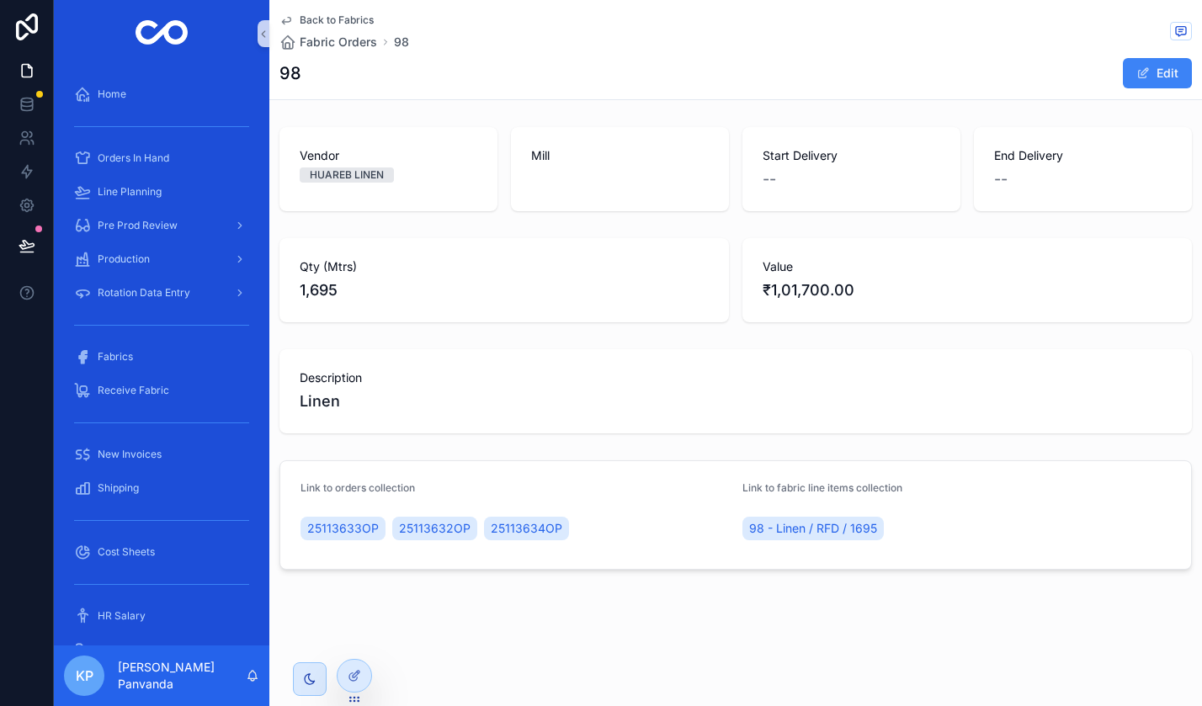
click at [306, 18] on span "Back to Fabrics" at bounding box center [337, 19] width 74 height 13
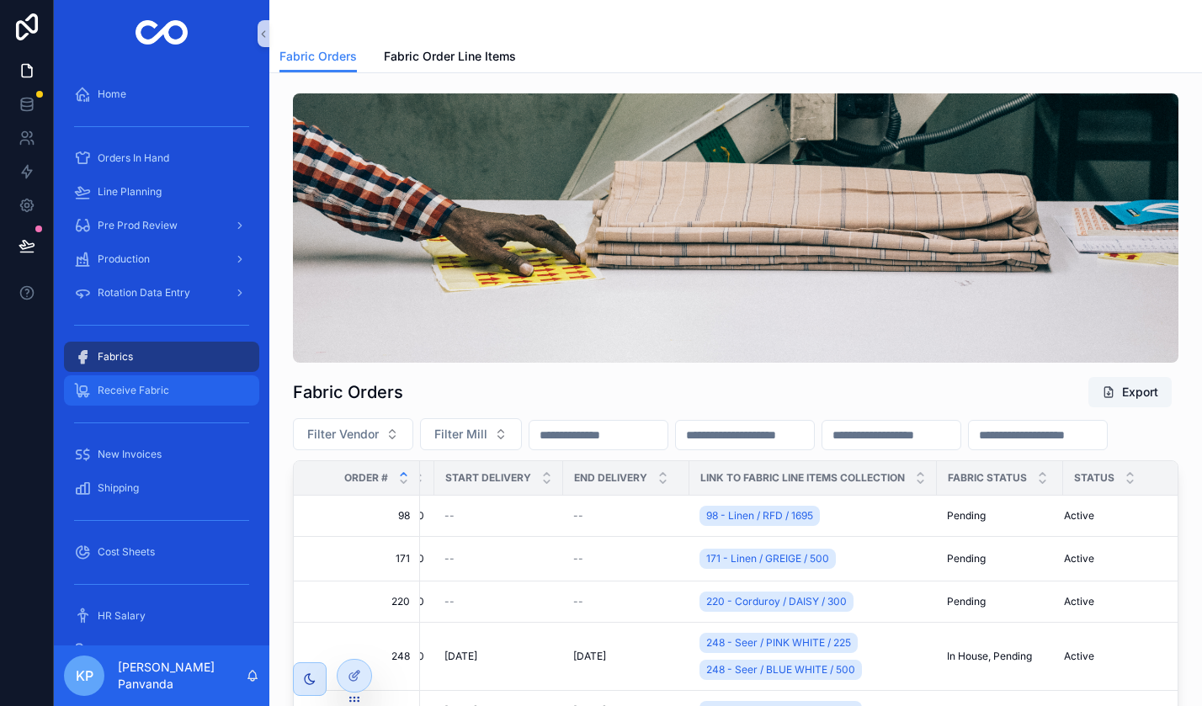
click at [133, 387] on span "Receive Fabric" at bounding box center [134, 390] width 72 height 13
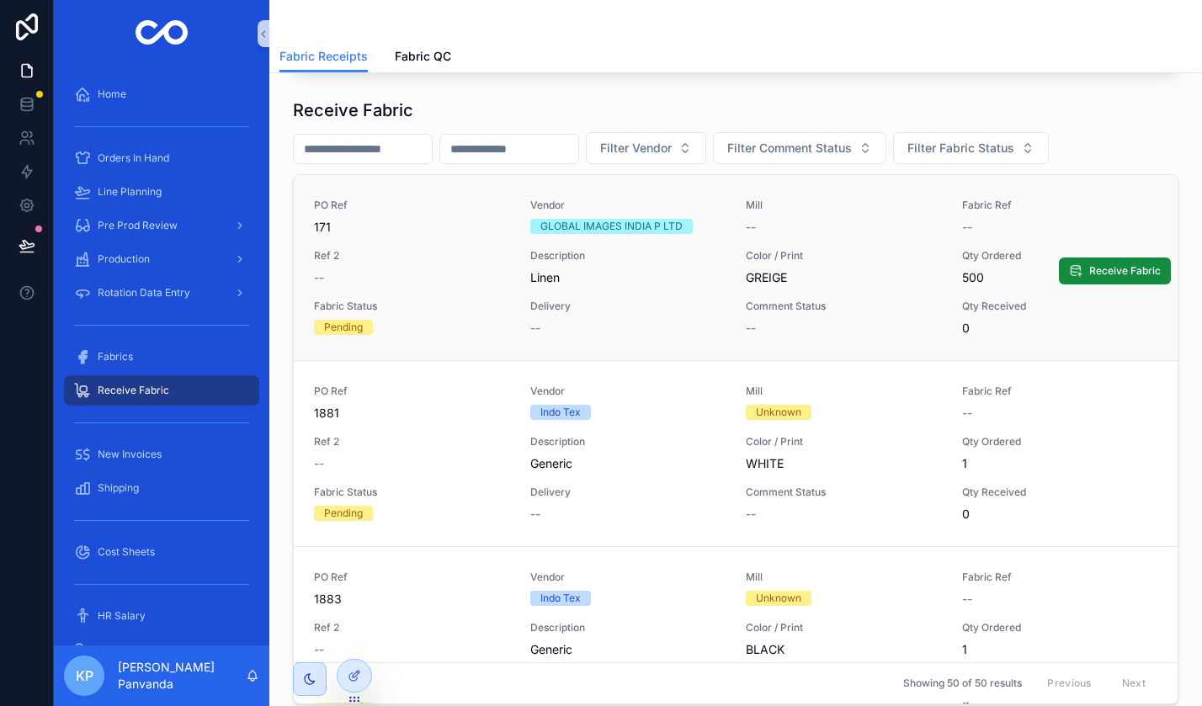
scroll to position [574, 0]
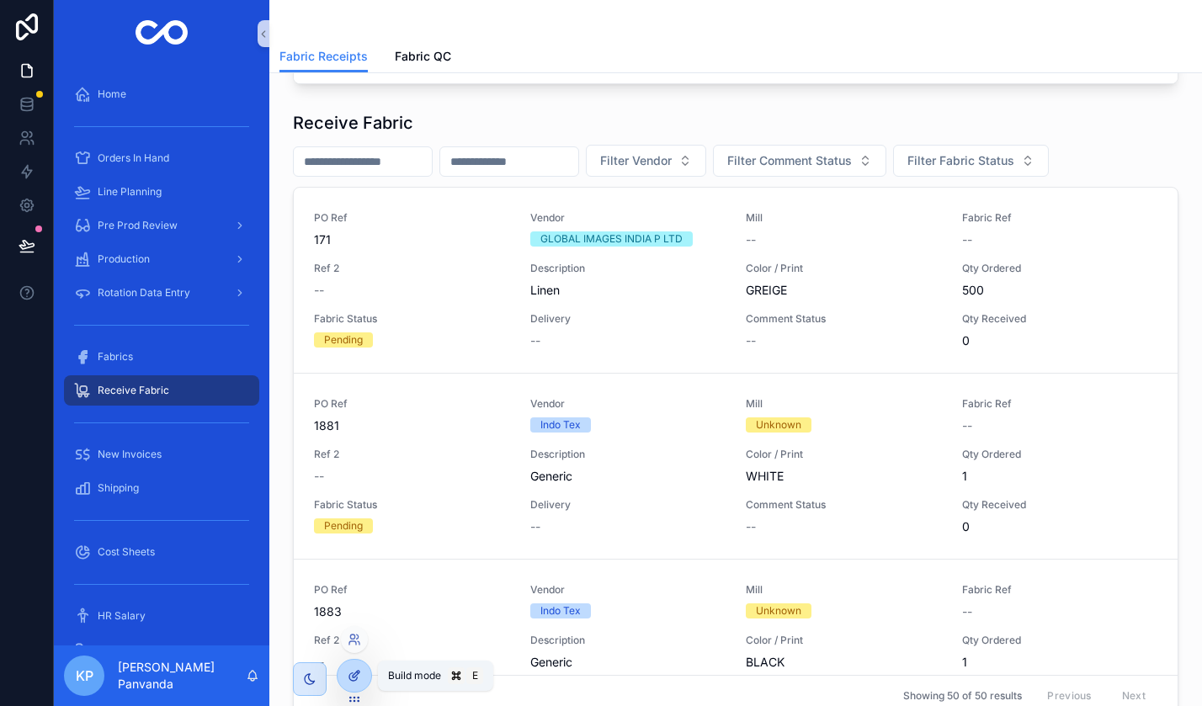
click at [358, 678] on icon at bounding box center [354, 675] width 13 height 13
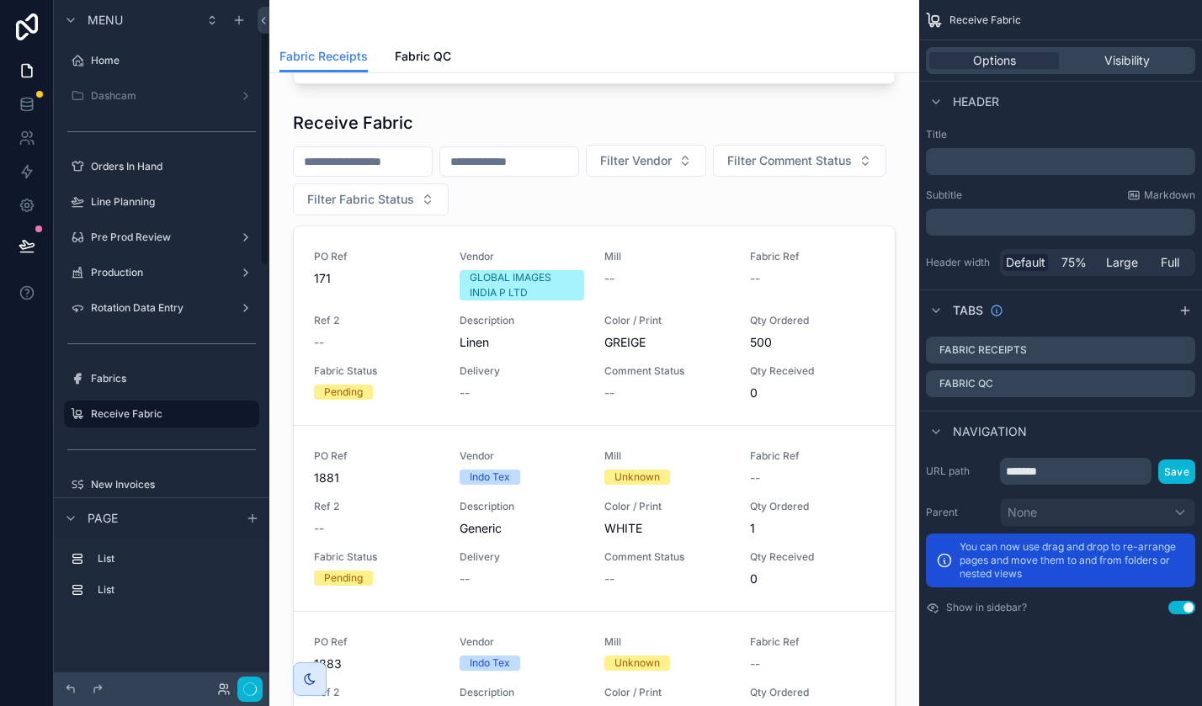
scroll to position [53, 0]
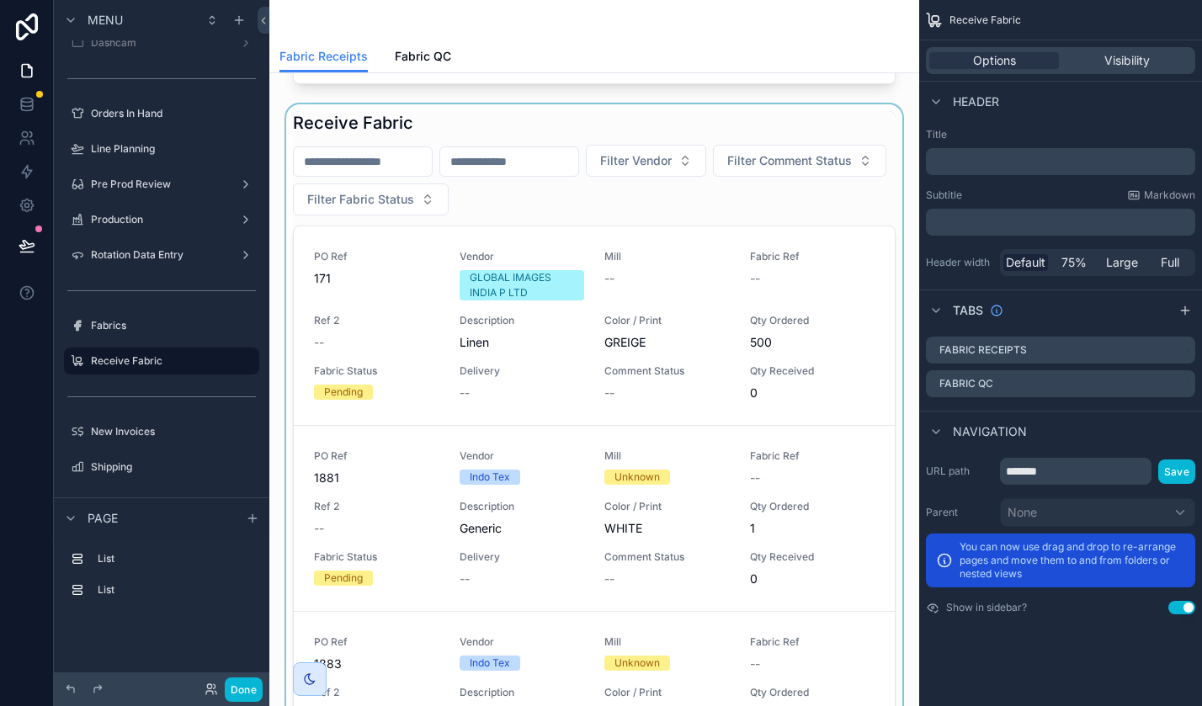
click at [463, 111] on div "scrollable content" at bounding box center [594, 433] width 623 height 658
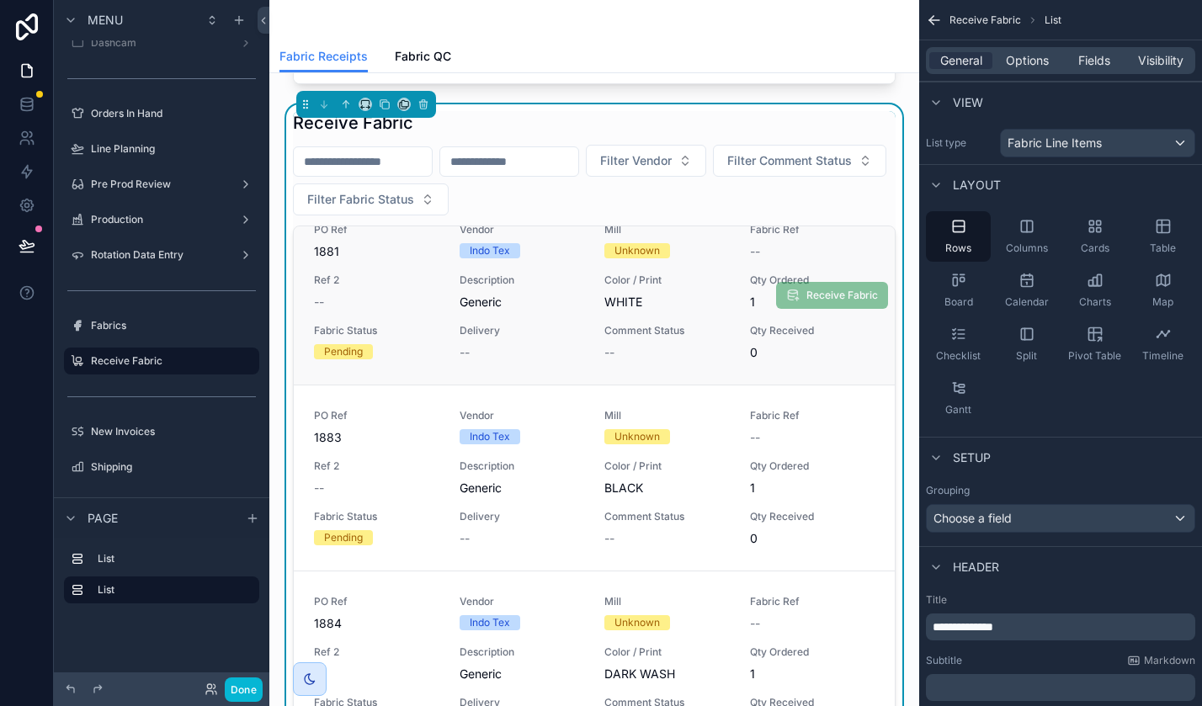
scroll to position [275, 0]
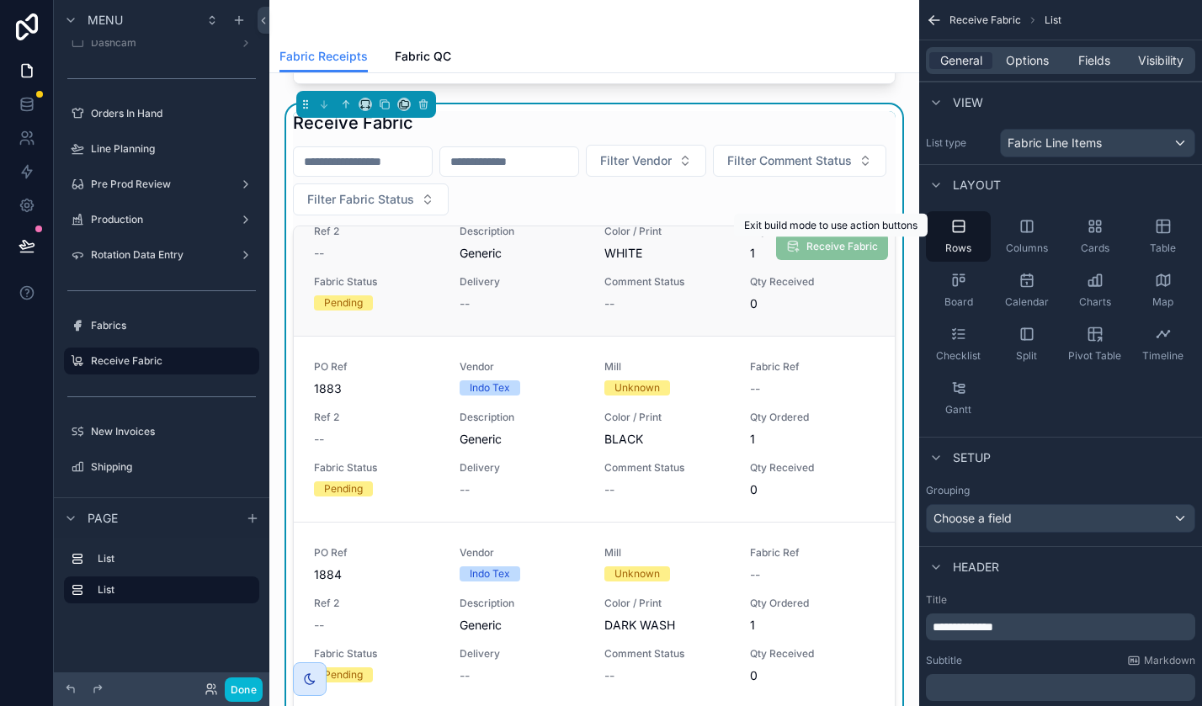
click at [824, 247] on span "Receive Fabric" at bounding box center [832, 247] width 112 height 14
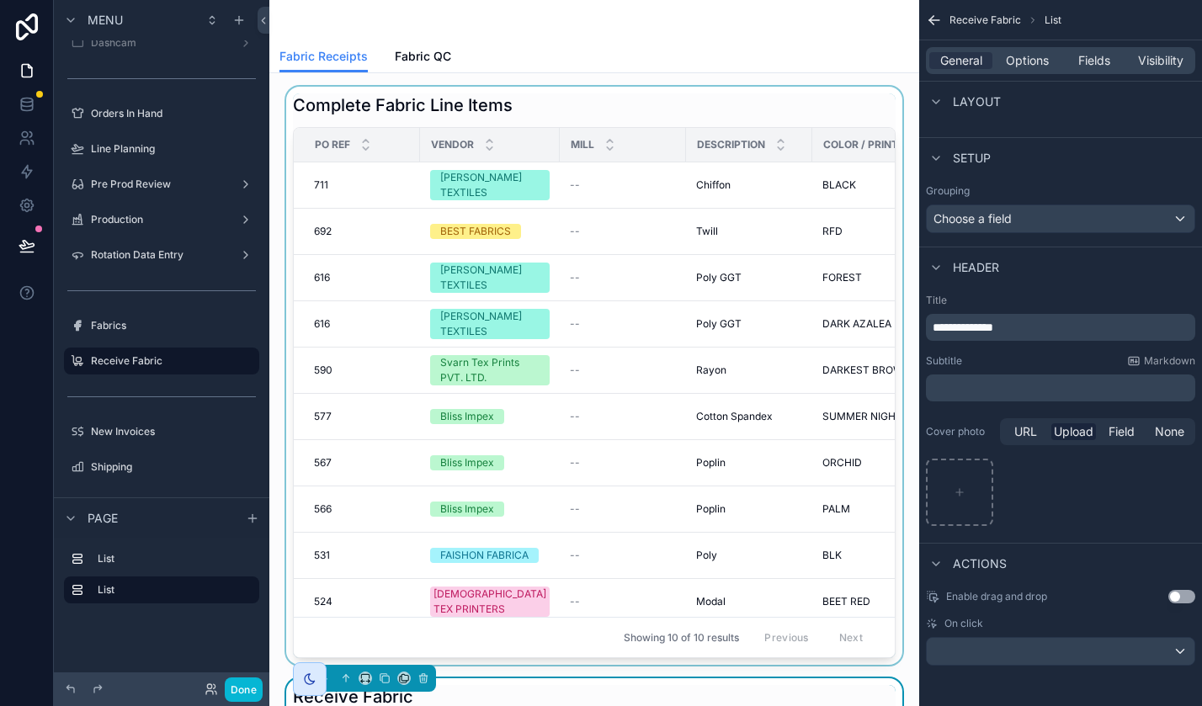
scroll to position [0, 0]
click at [525, 90] on div "scrollable content" at bounding box center [594, 376] width 623 height 578
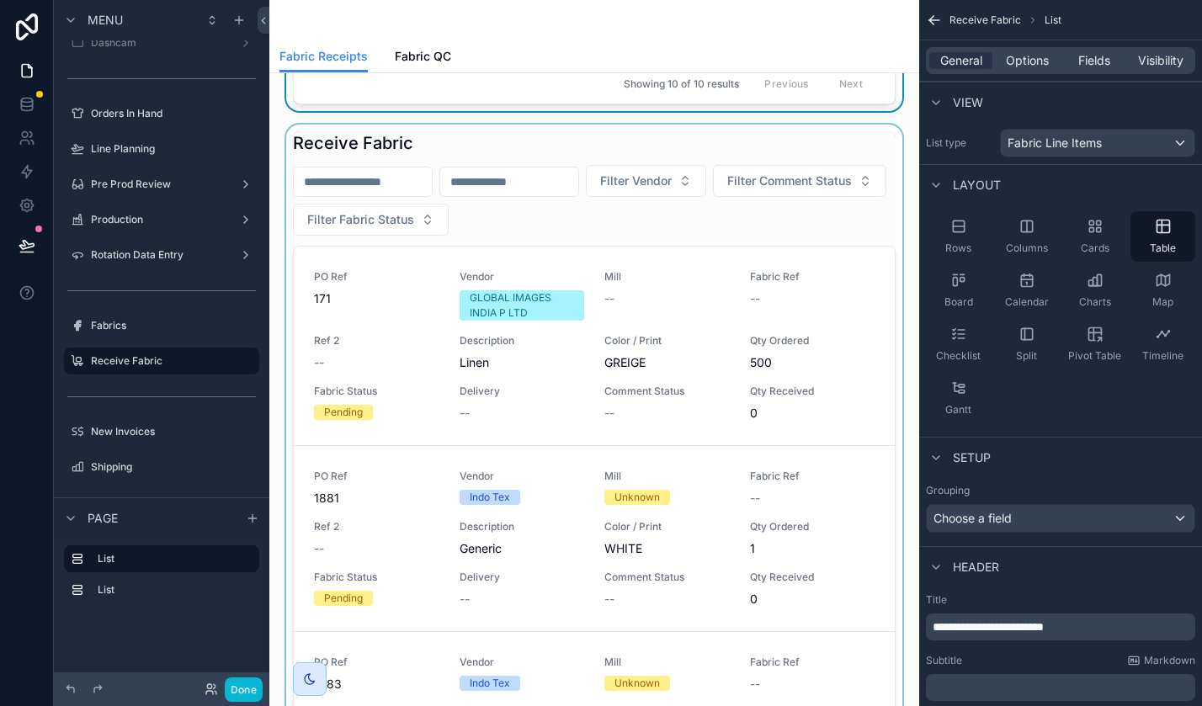
scroll to position [552, 0]
click at [587, 144] on div "scrollable content" at bounding box center [594, 455] width 623 height 658
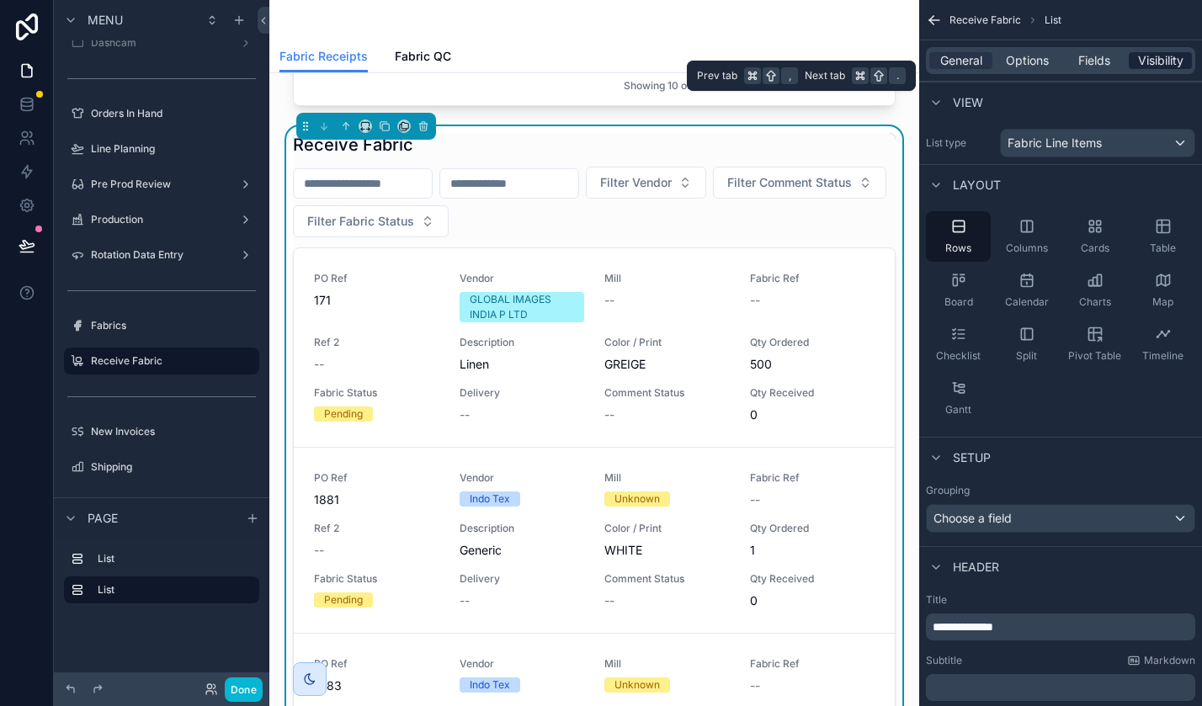
click at [1162, 63] on span "Visibility" at bounding box center [1160, 60] width 45 height 17
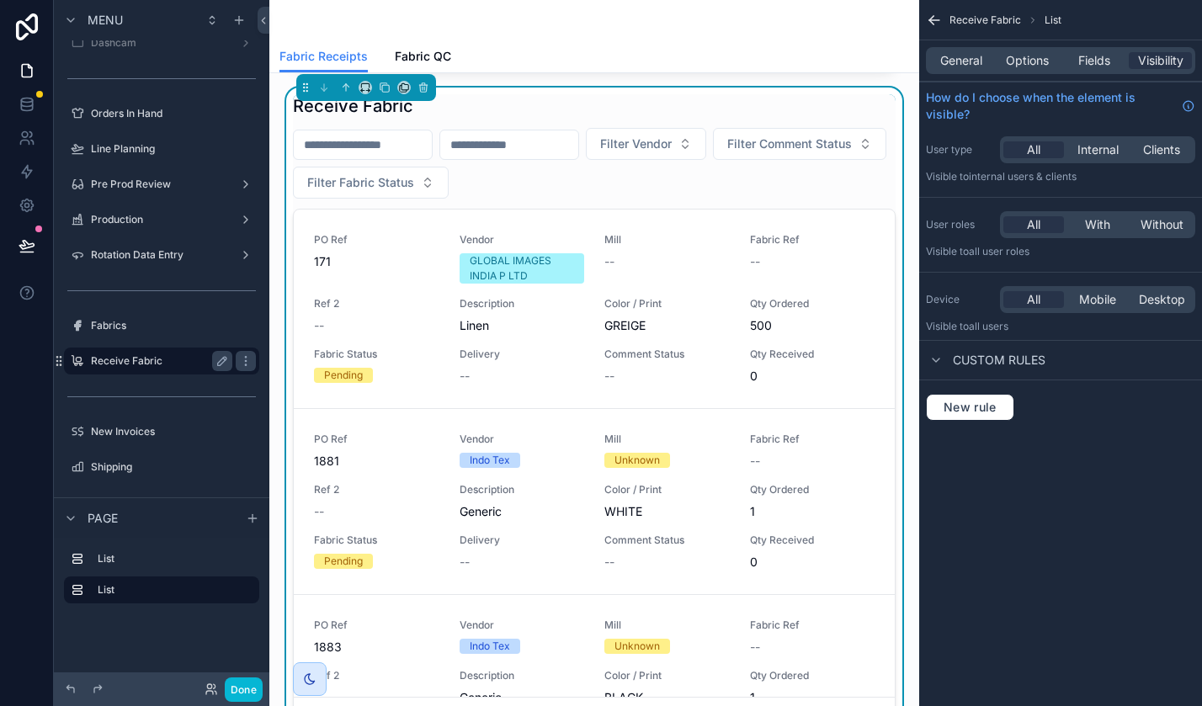
click at [143, 356] on label "Receive Fabric" at bounding box center [158, 360] width 135 height 13
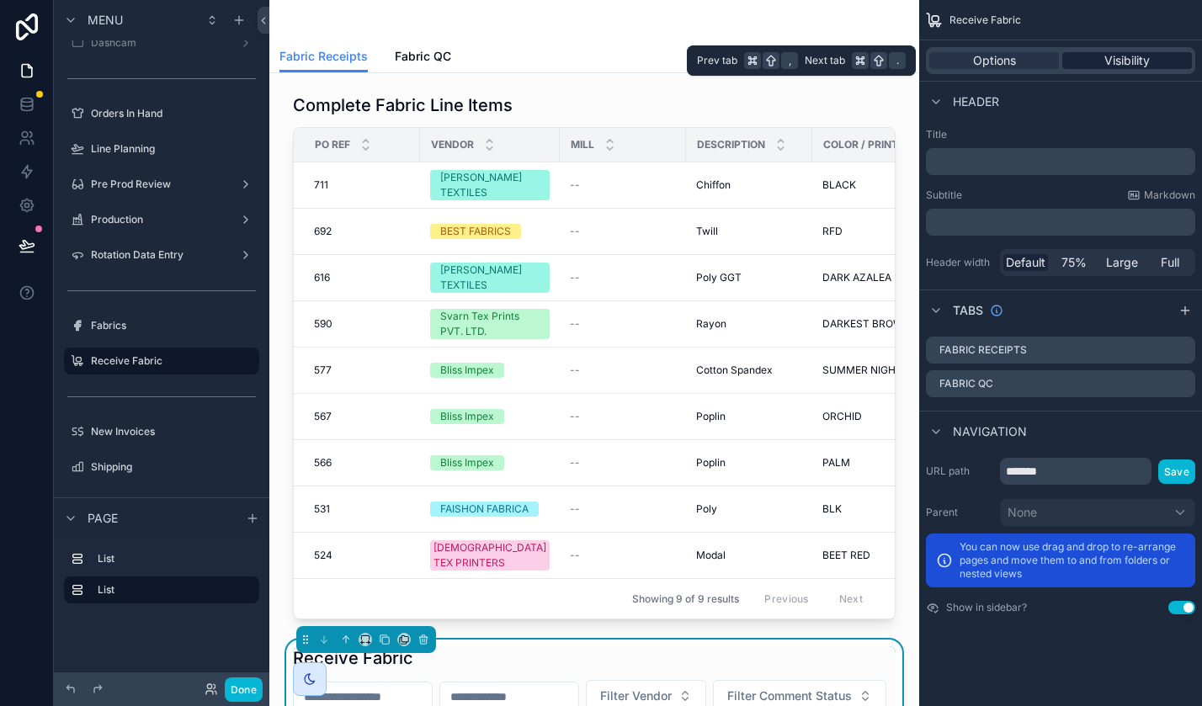
click at [1115, 54] on span "Visibility" at bounding box center [1127, 60] width 45 height 17
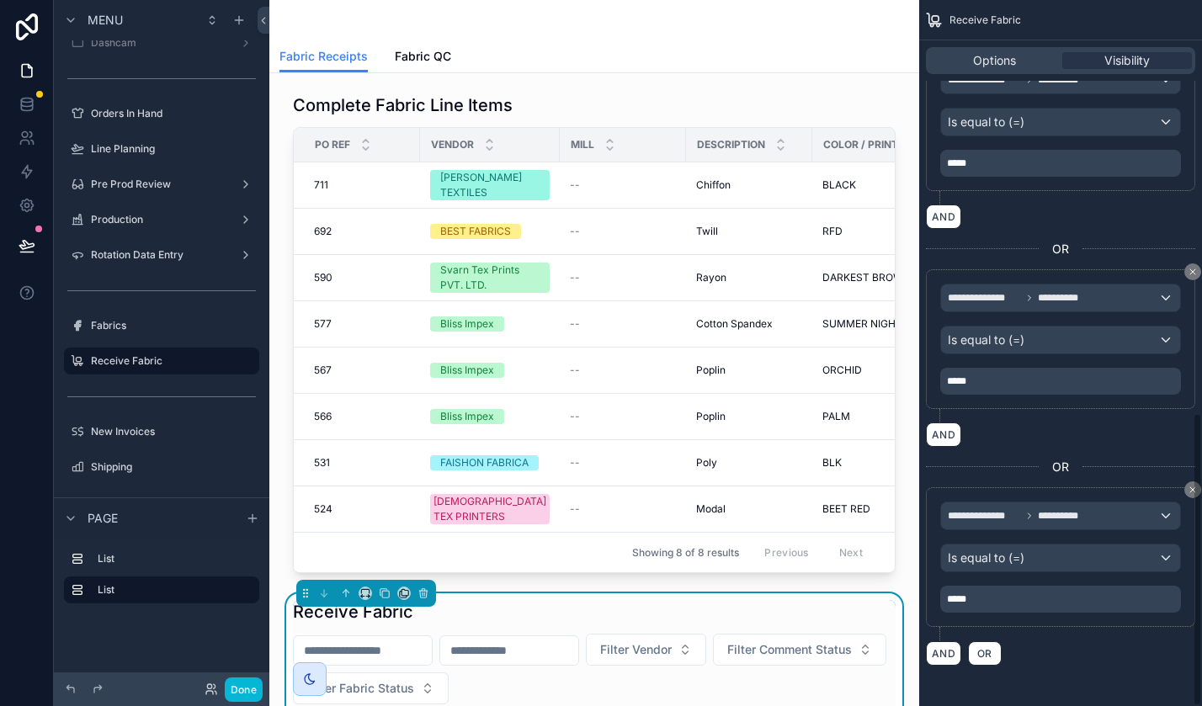
scroll to position [996, 0]
click at [1012, 600] on p "*****" at bounding box center [1062, 599] width 231 height 13
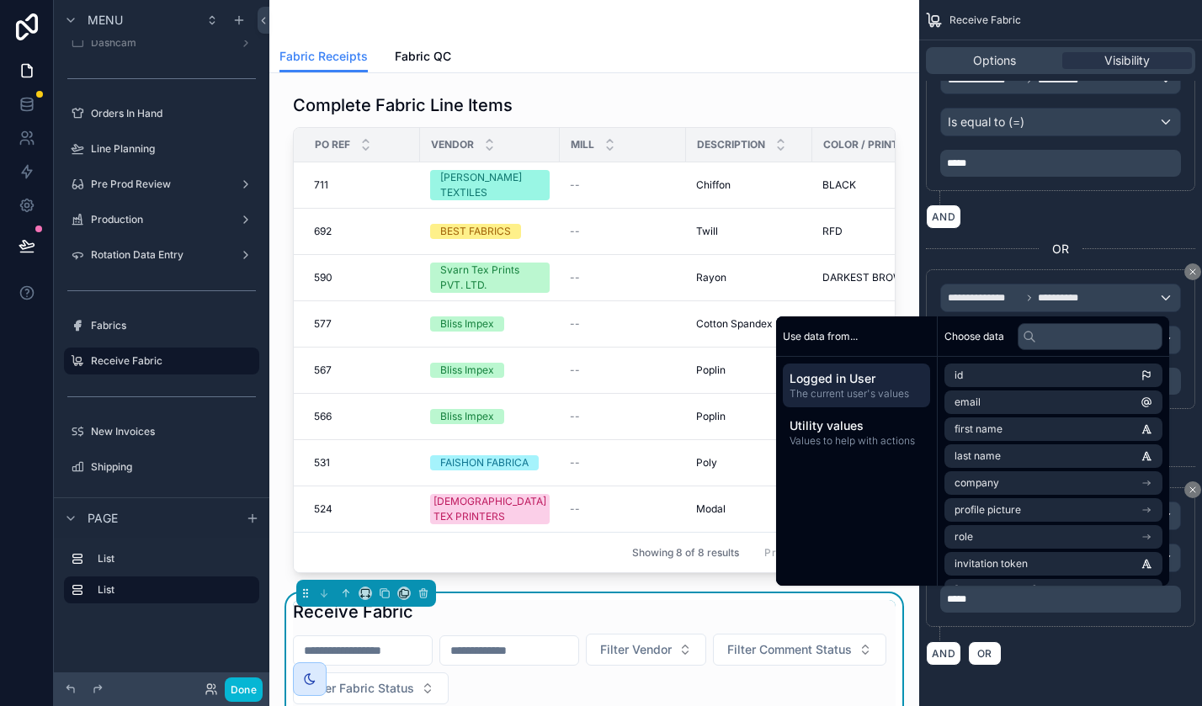
click at [1012, 600] on p "*****" at bounding box center [1062, 599] width 231 height 13
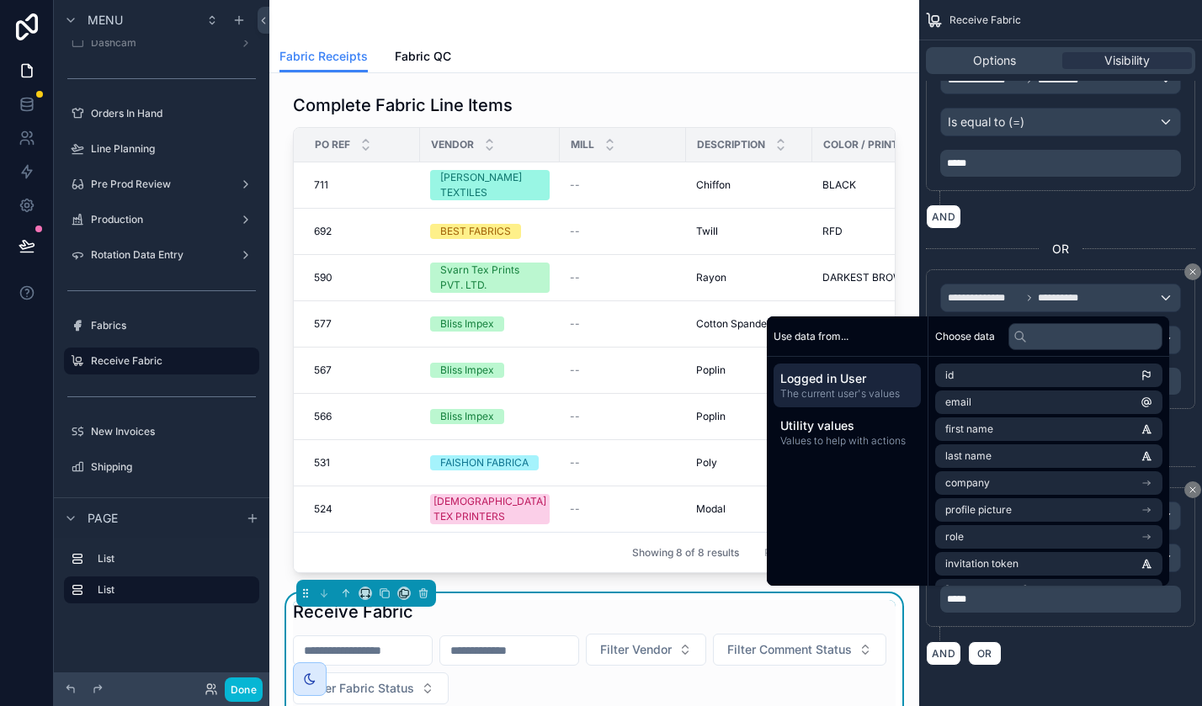
click at [1012, 600] on p "*****" at bounding box center [1062, 599] width 231 height 13
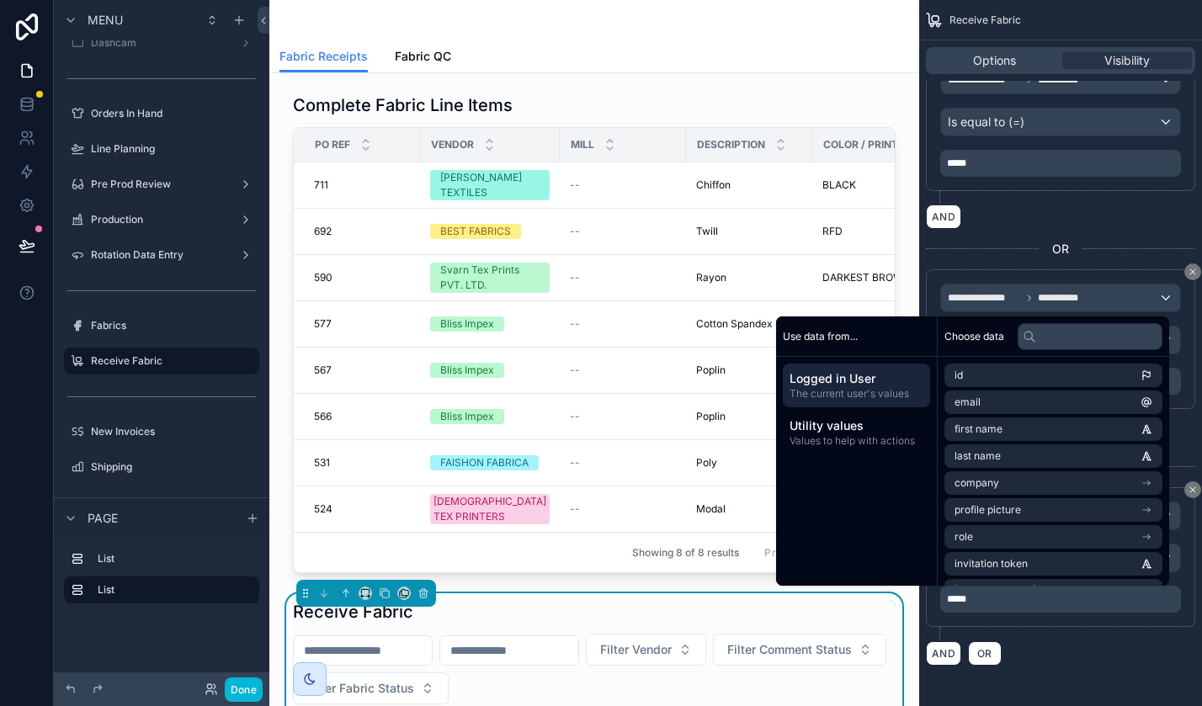
click at [1012, 600] on p "*****" at bounding box center [1062, 599] width 231 height 13
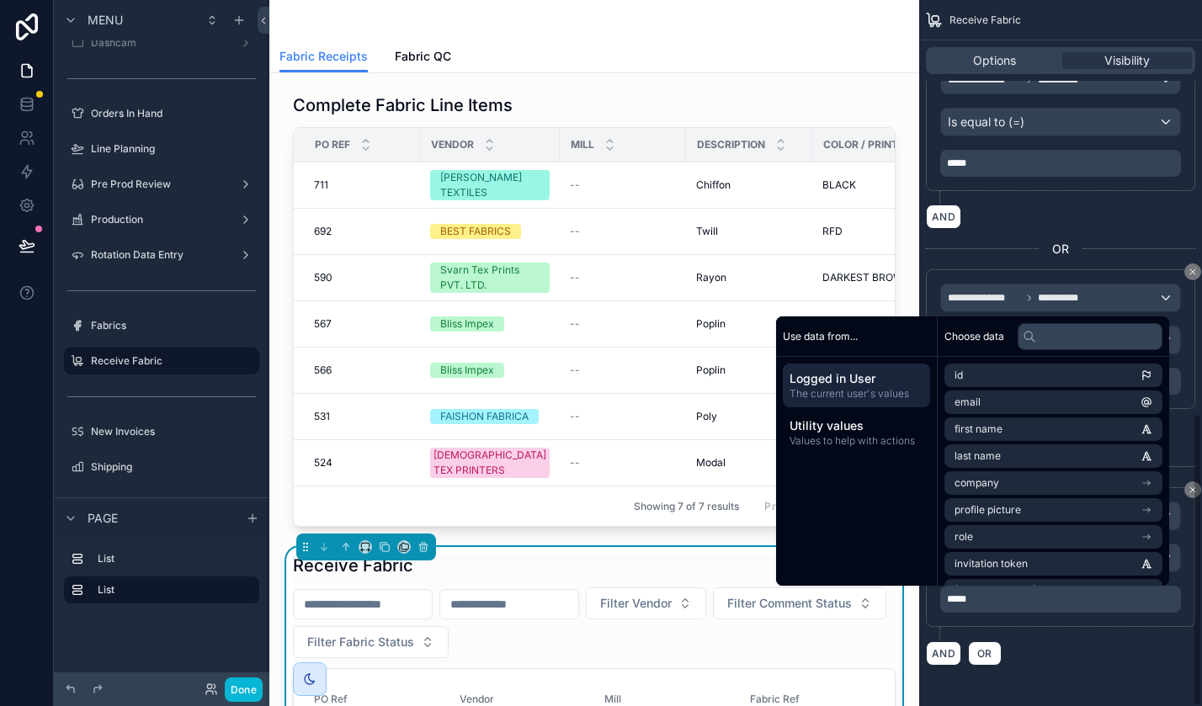
click at [1030, 642] on div "AND OR" at bounding box center [1060, 653] width 269 height 25
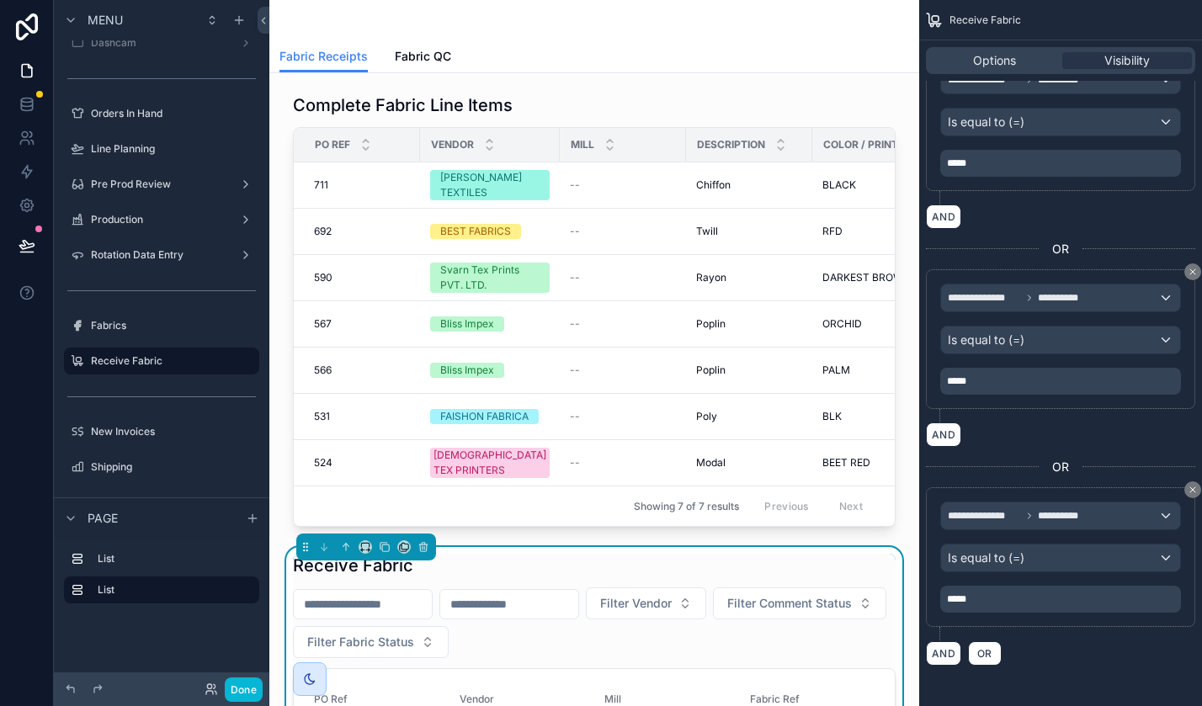
scroll to position [0, 0]
click at [242, 685] on button "Done" at bounding box center [244, 690] width 38 height 24
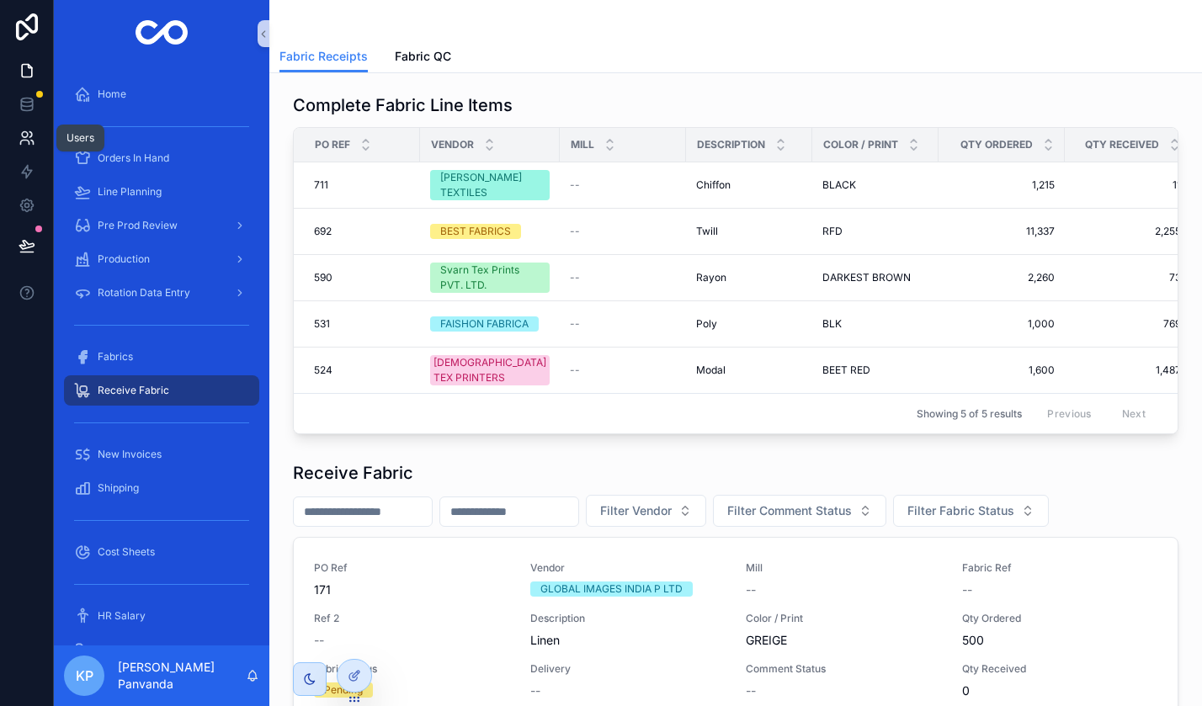
click at [30, 132] on icon at bounding box center [30, 134] width 3 height 5
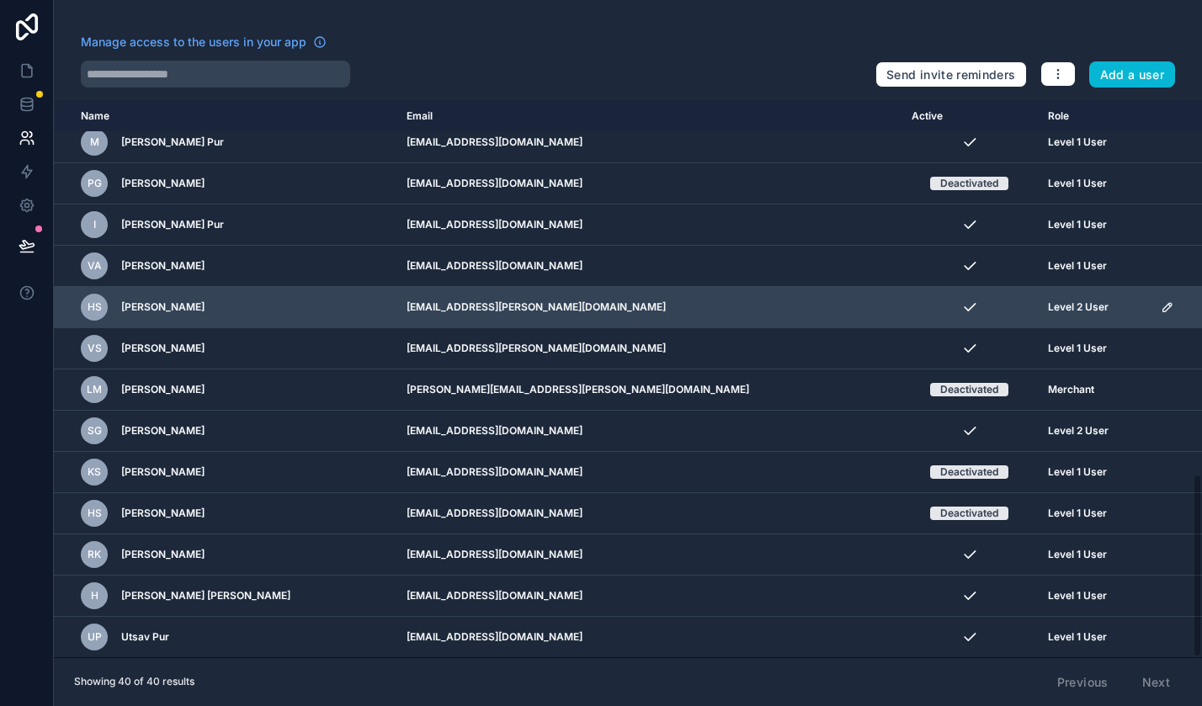
scroll to position [1124, 0]
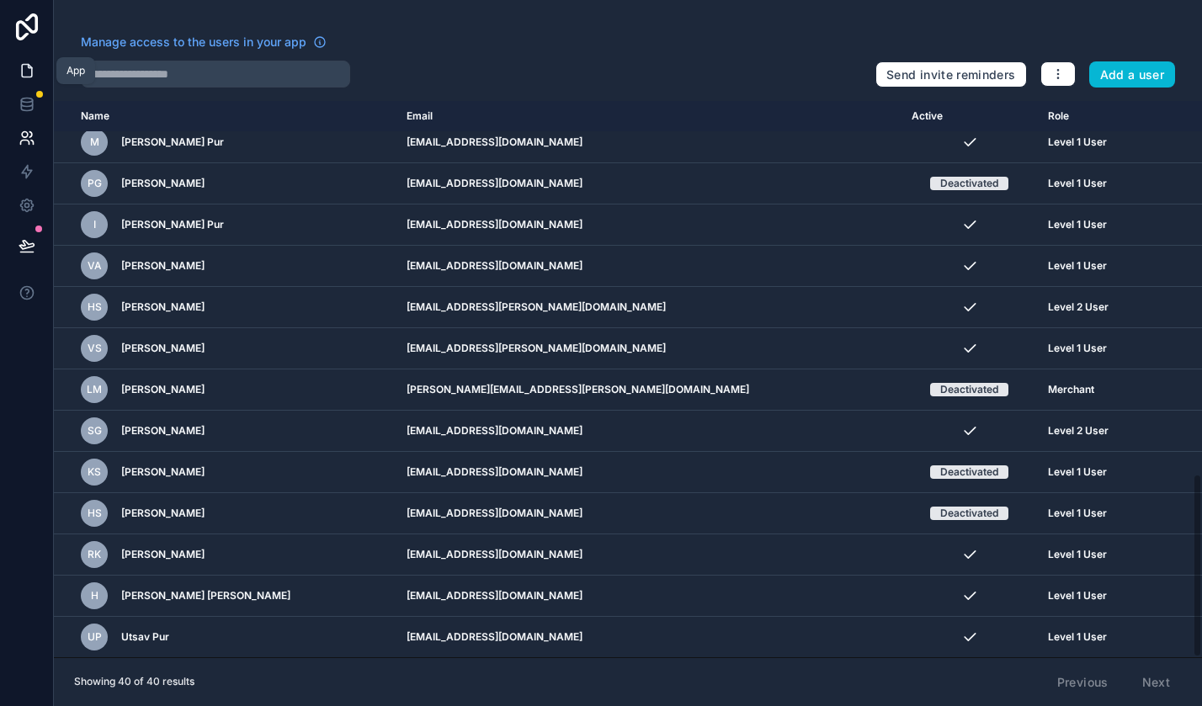
click at [27, 67] on icon at bounding box center [27, 70] width 17 height 17
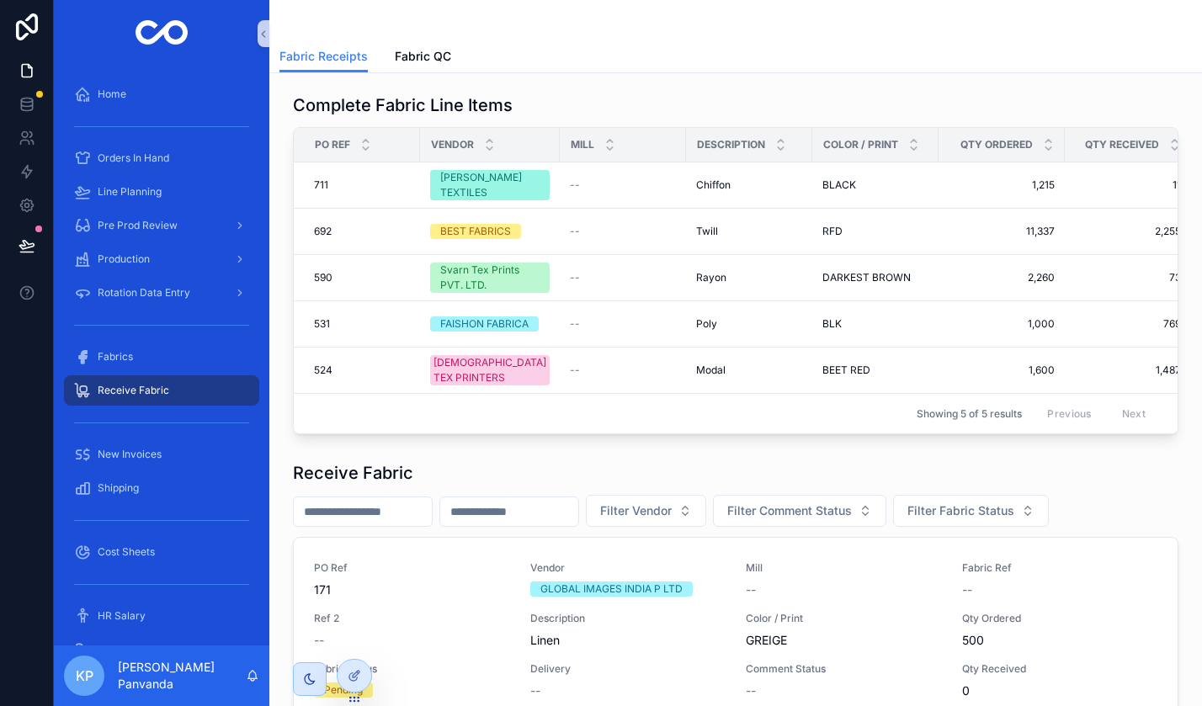
click at [147, 391] on span "Receive Fabric" at bounding box center [134, 390] width 72 height 13
click at [125, 385] on span "Receive Fabric" at bounding box center [134, 390] width 72 height 13
click at [360, 669] on icon at bounding box center [354, 675] width 13 height 13
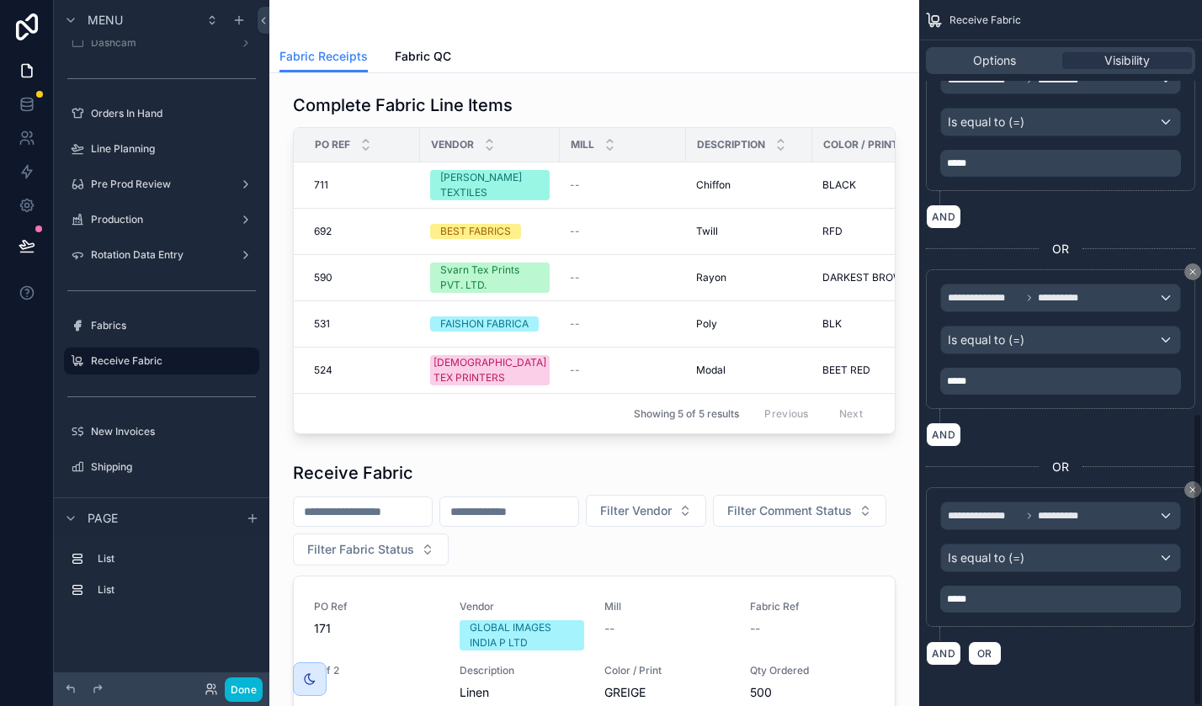
scroll to position [996, 0]
click at [27, 138] on icon at bounding box center [27, 138] width 17 height 17
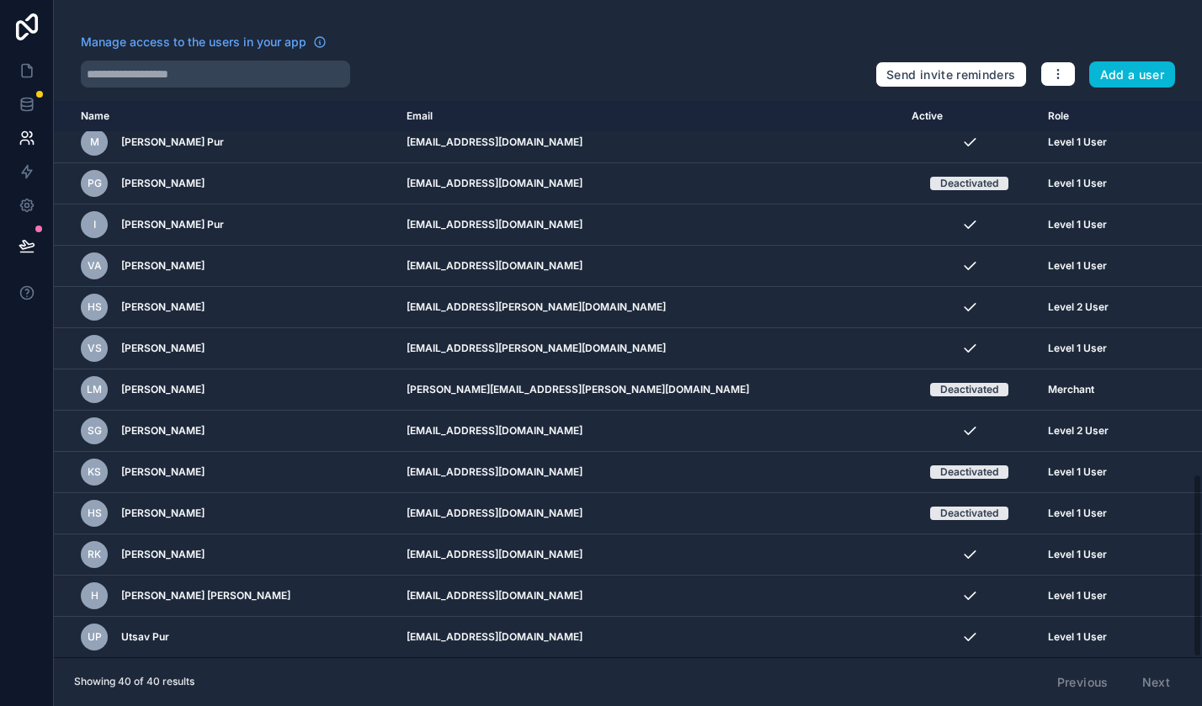
scroll to position [1124, 0]
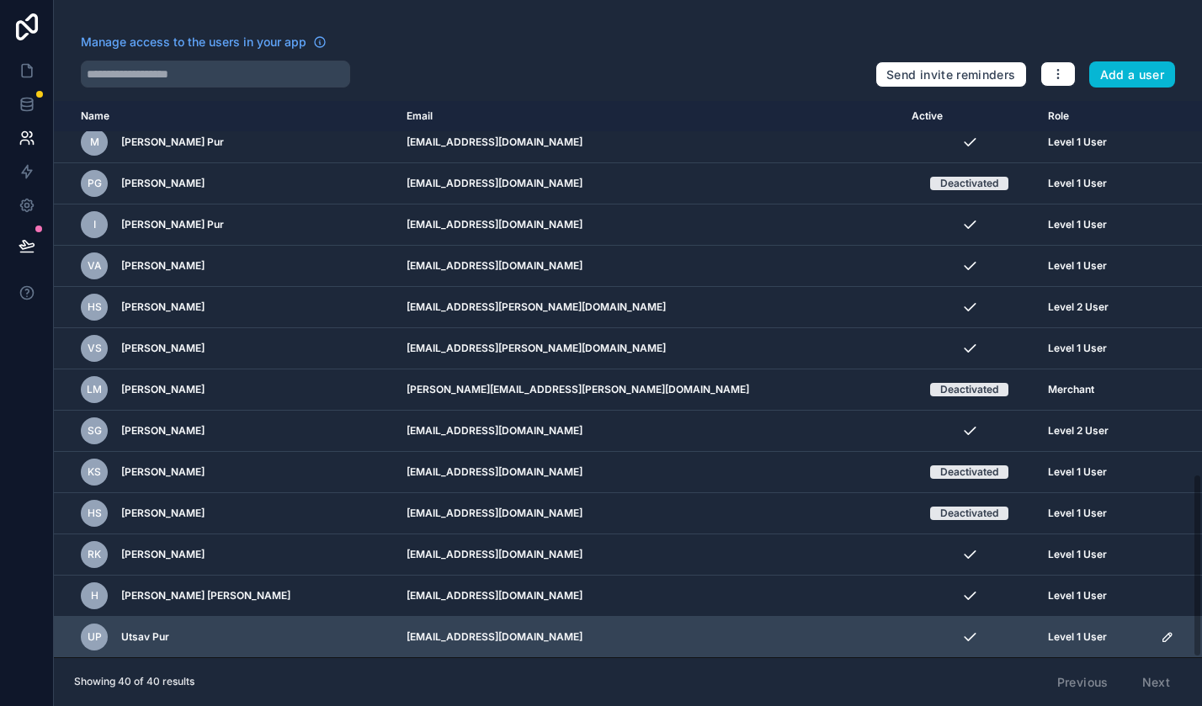
click at [1161, 631] on icon "scrollable content" at bounding box center [1167, 637] width 13 height 13
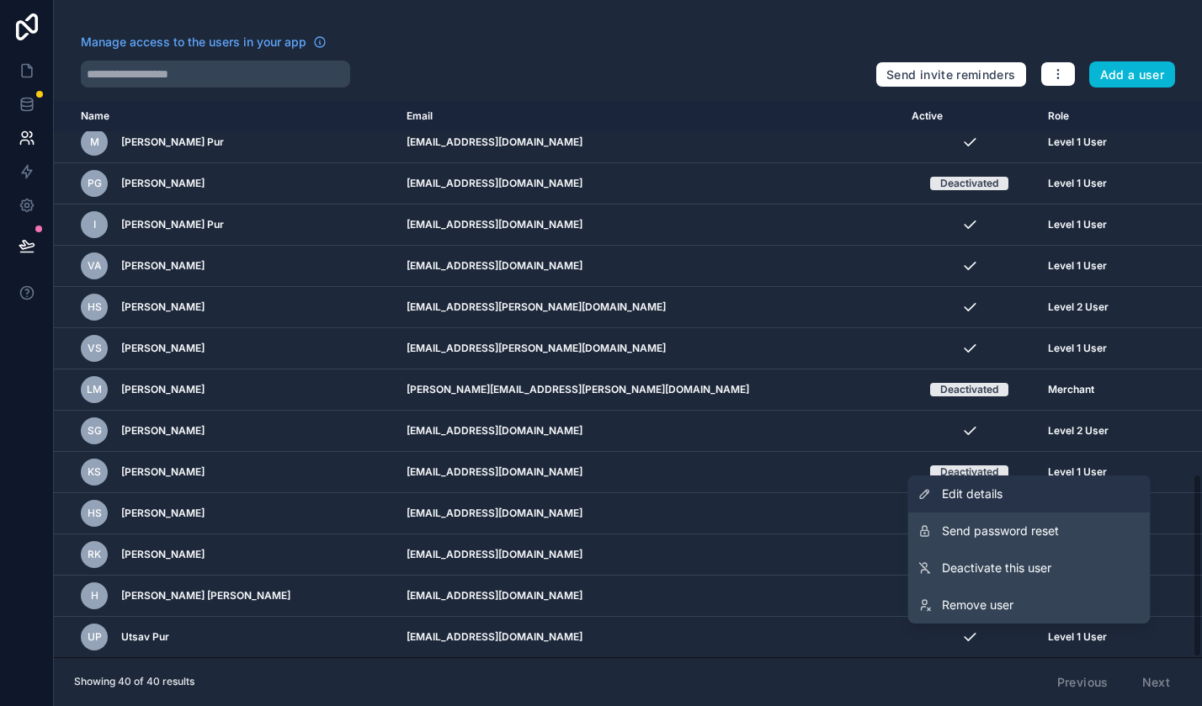
click at [1002, 489] on span "Edit details" at bounding box center [972, 494] width 61 height 17
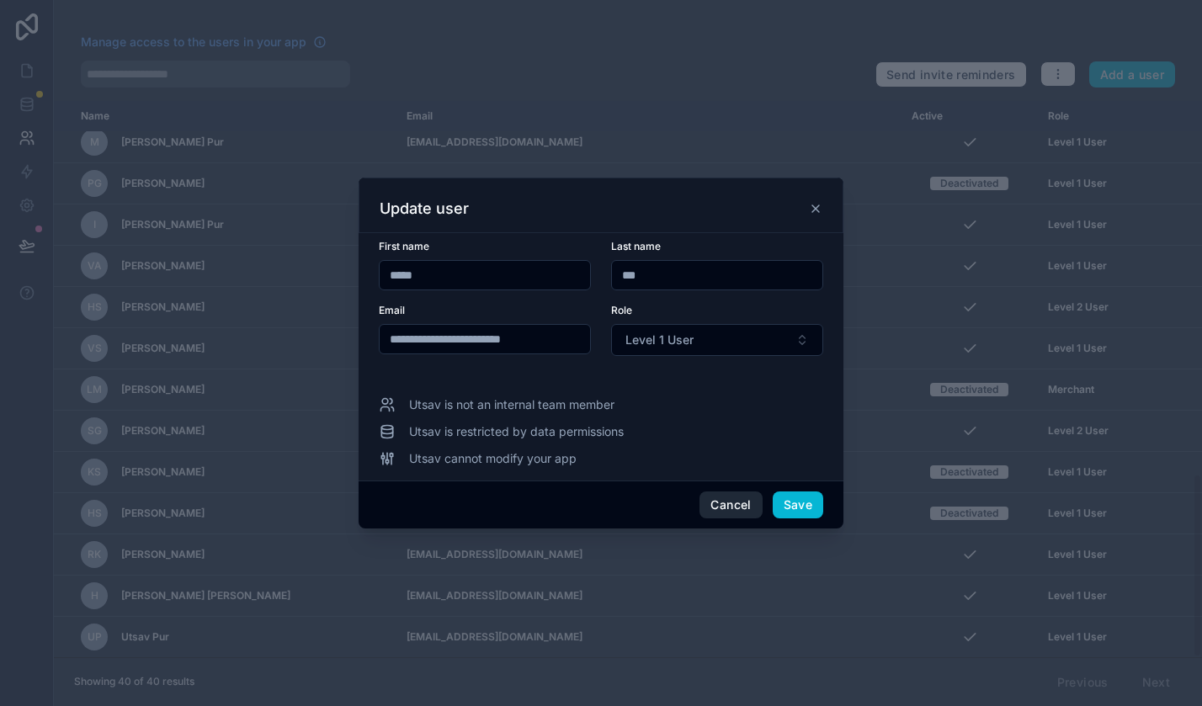
click at [723, 505] on button "Cancel" at bounding box center [731, 505] width 62 height 27
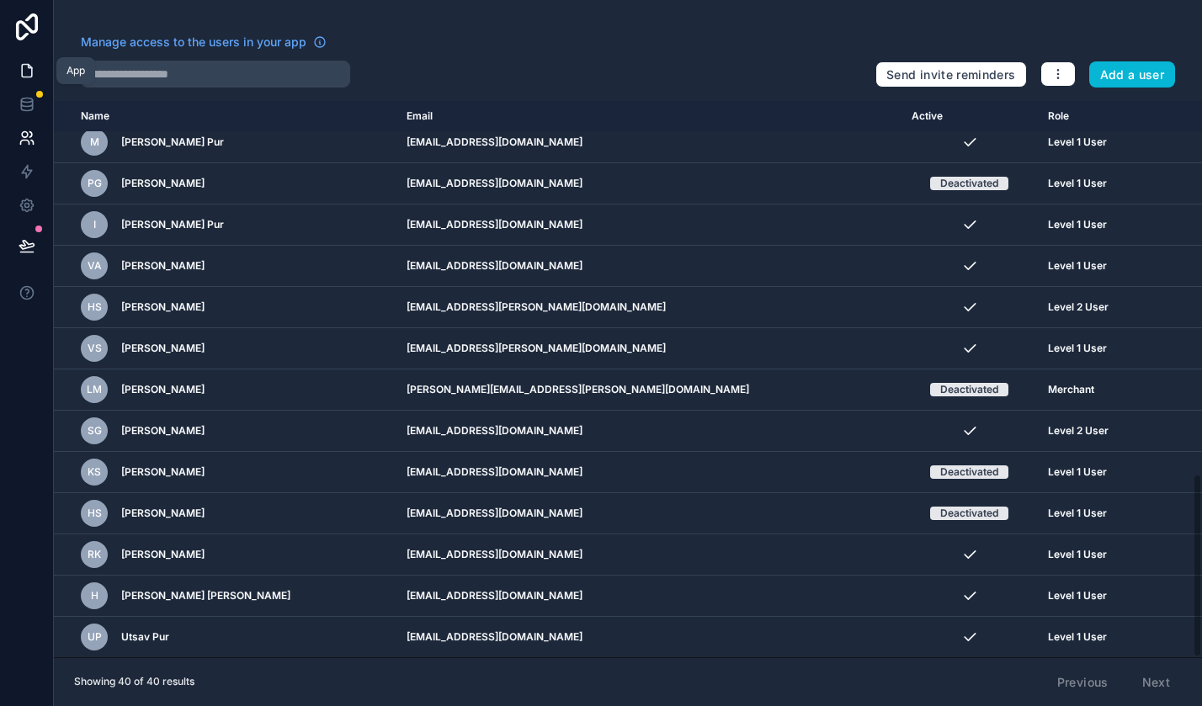
click at [29, 83] on link at bounding box center [26, 71] width 53 height 34
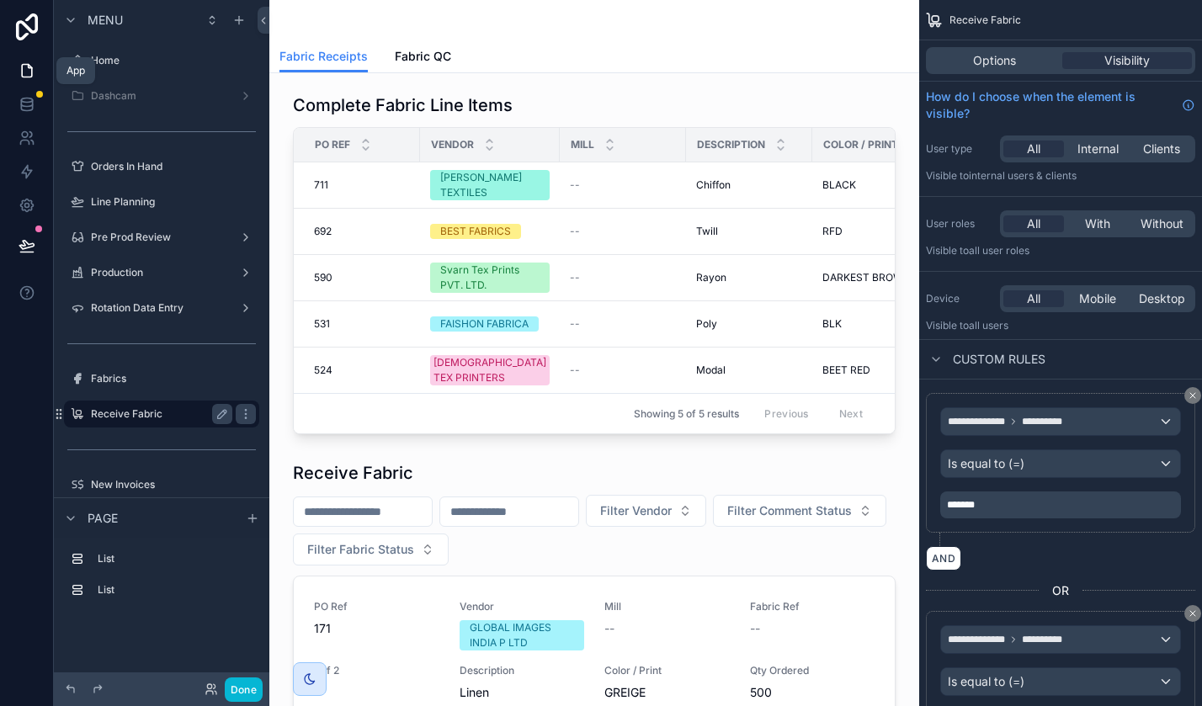
scroll to position [53, 0]
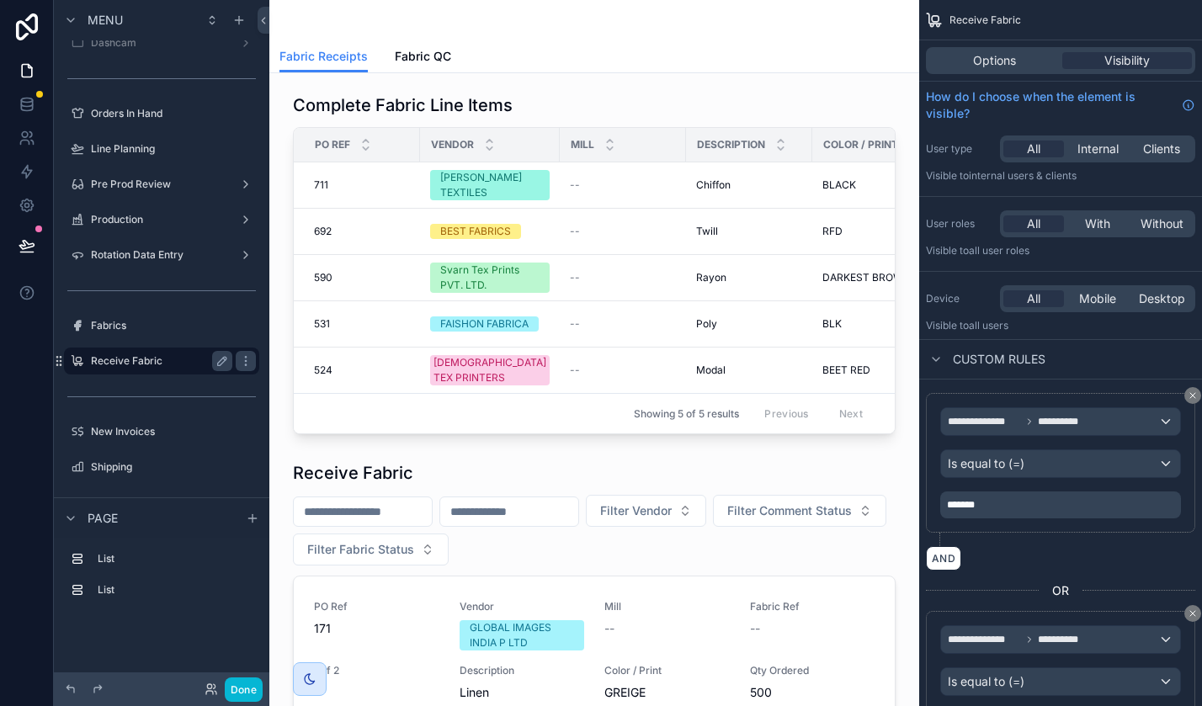
click at [118, 354] on div "Receive Fabric" at bounding box center [161, 361] width 141 height 20
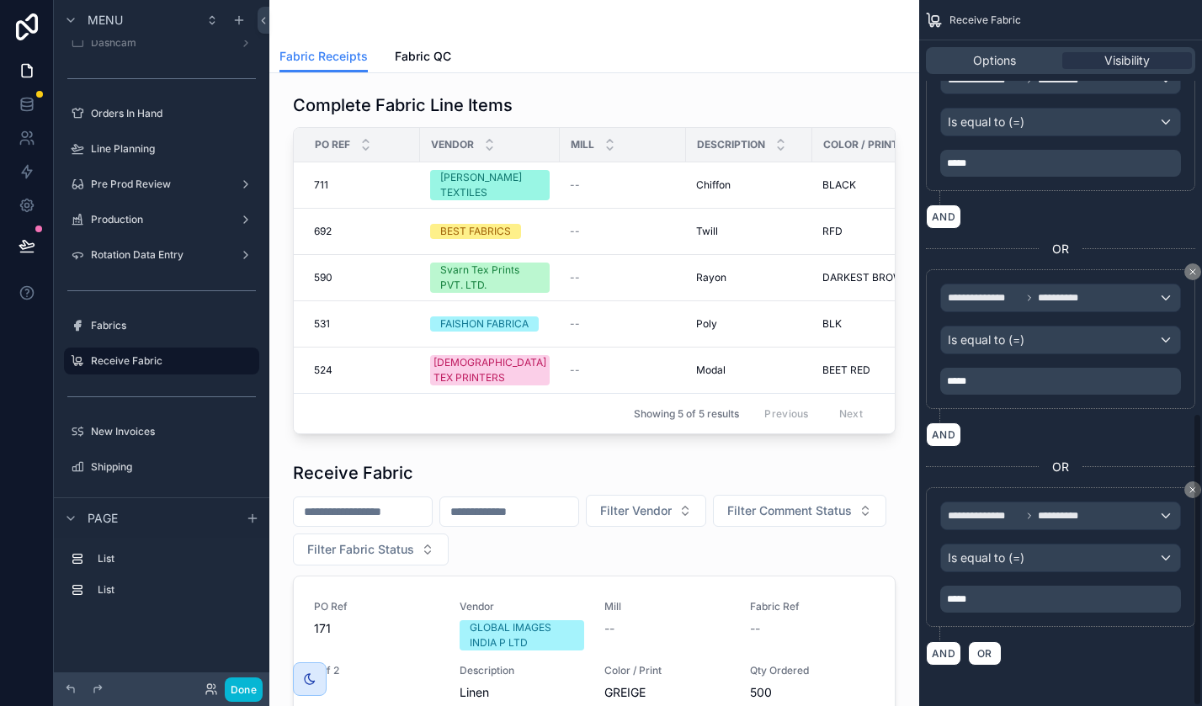
scroll to position [996, 0]
click at [1011, 596] on p "*****" at bounding box center [1062, 599] width 231 height 13
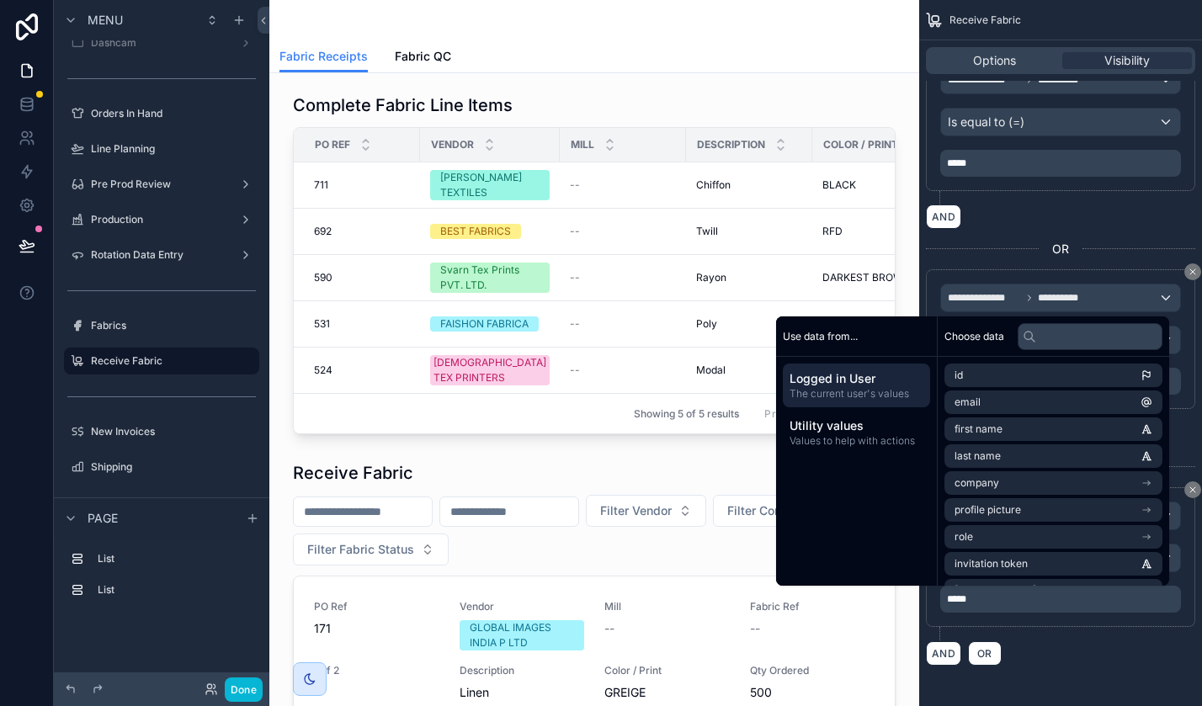
click at [1031, 639] on div "**********" at bounding box center [1060, 563] width 269 height 153
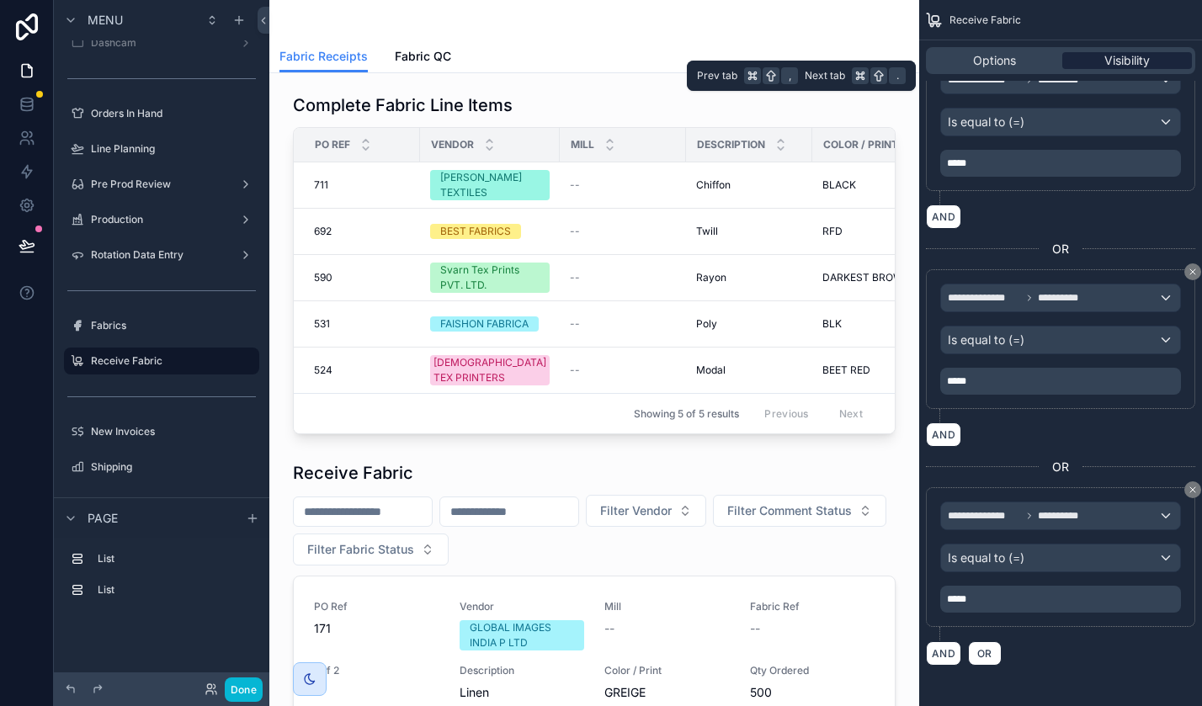
click at [1107, 52] on span "Visibility" at bounding box center [1127, 60] width 45 height 17
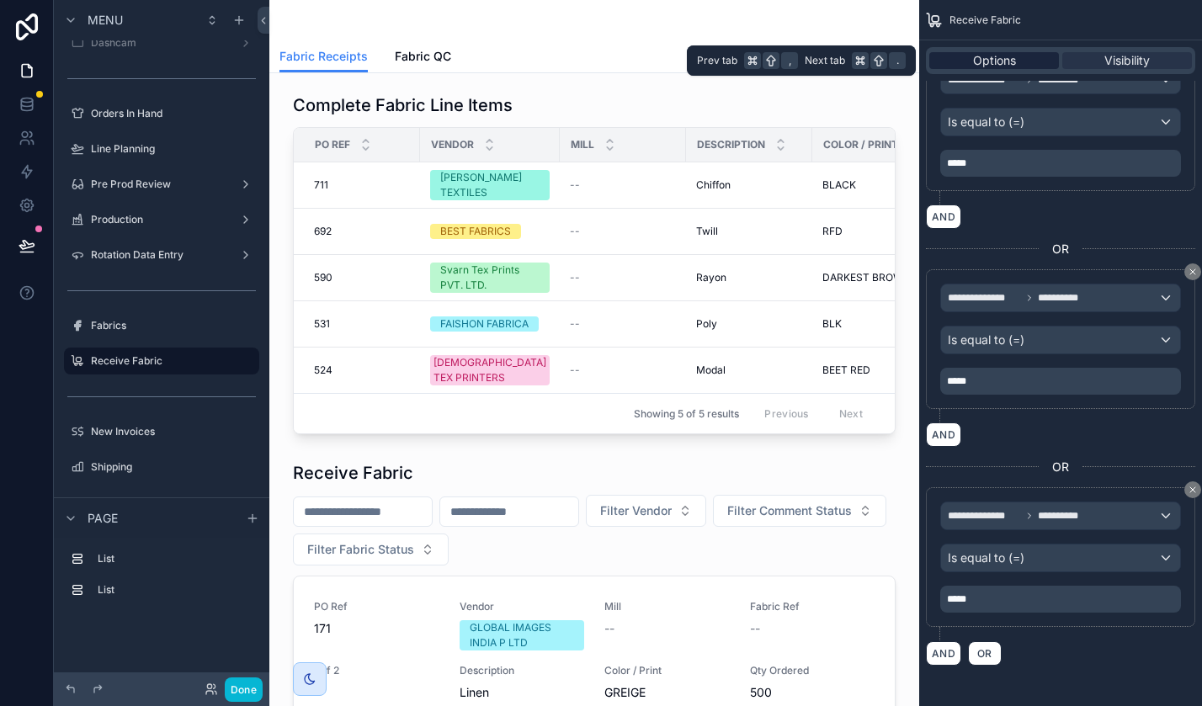
click at [1008, 56] on span "Options" at bounding box center [994, 60] width 43 height 17
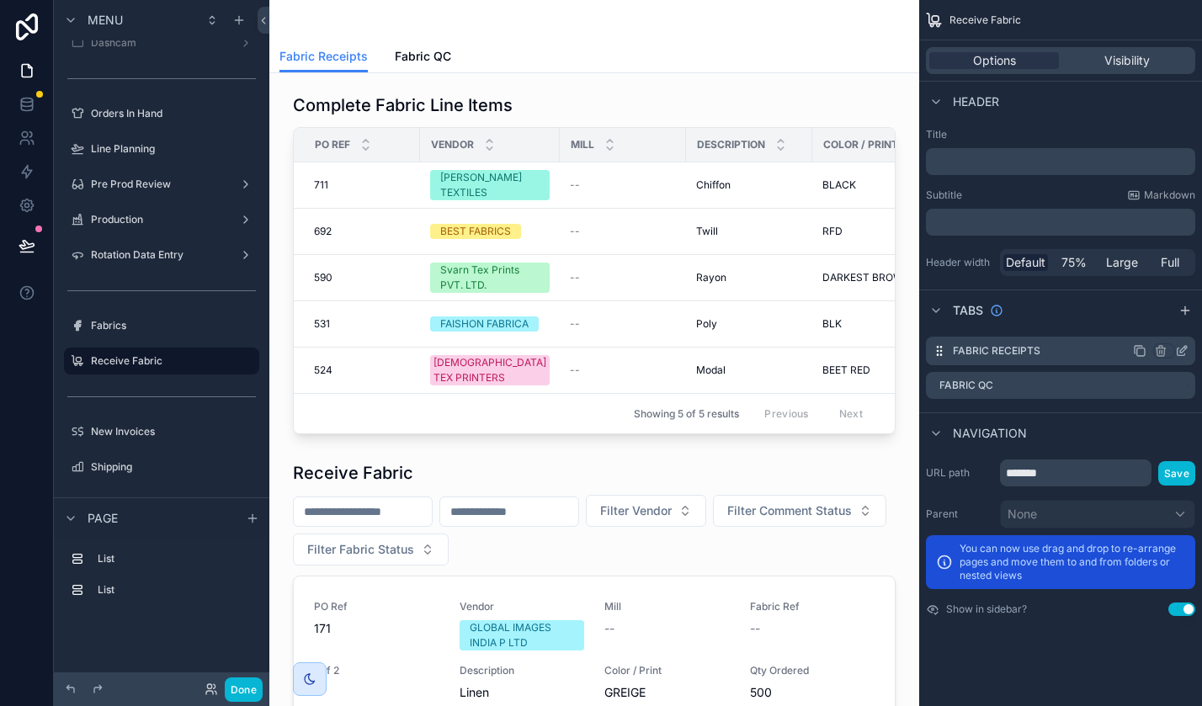
scroll to position [0, 0]
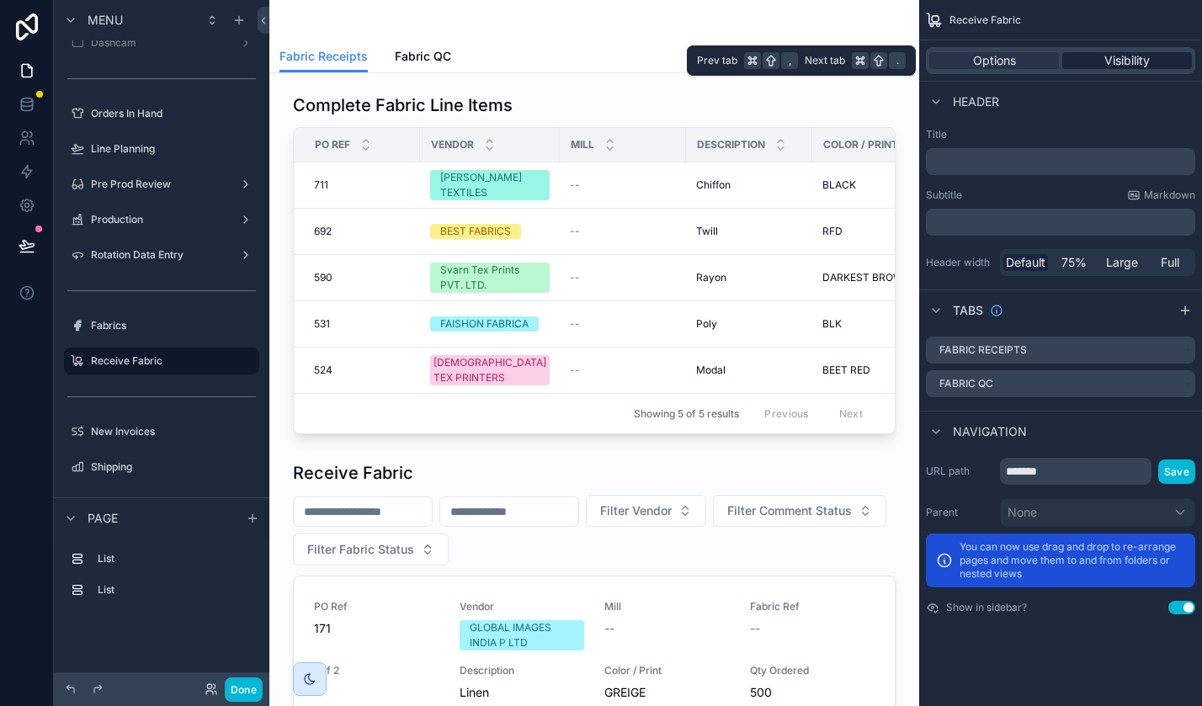
click at [1137, 61] on span "Visibility" at bounding box center [1127, 60] width 45 height 17
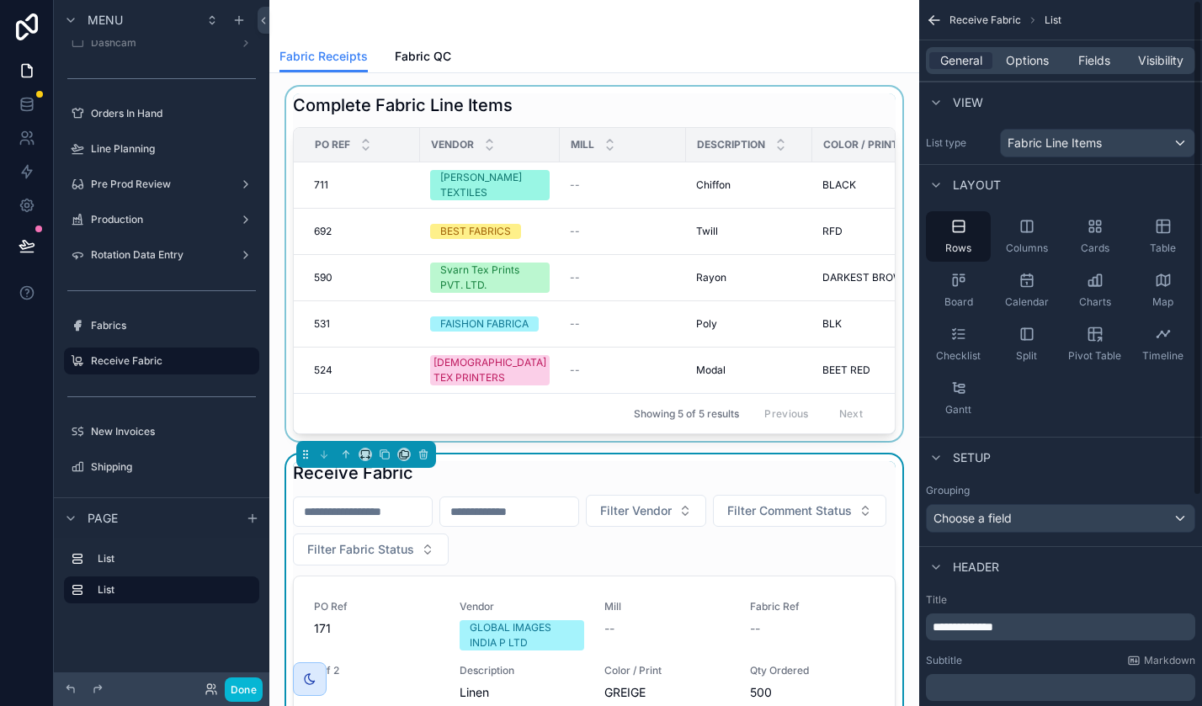
click at [631, 98] on div "scrollable content" at bounding box center [594, 264] width 623 height 354
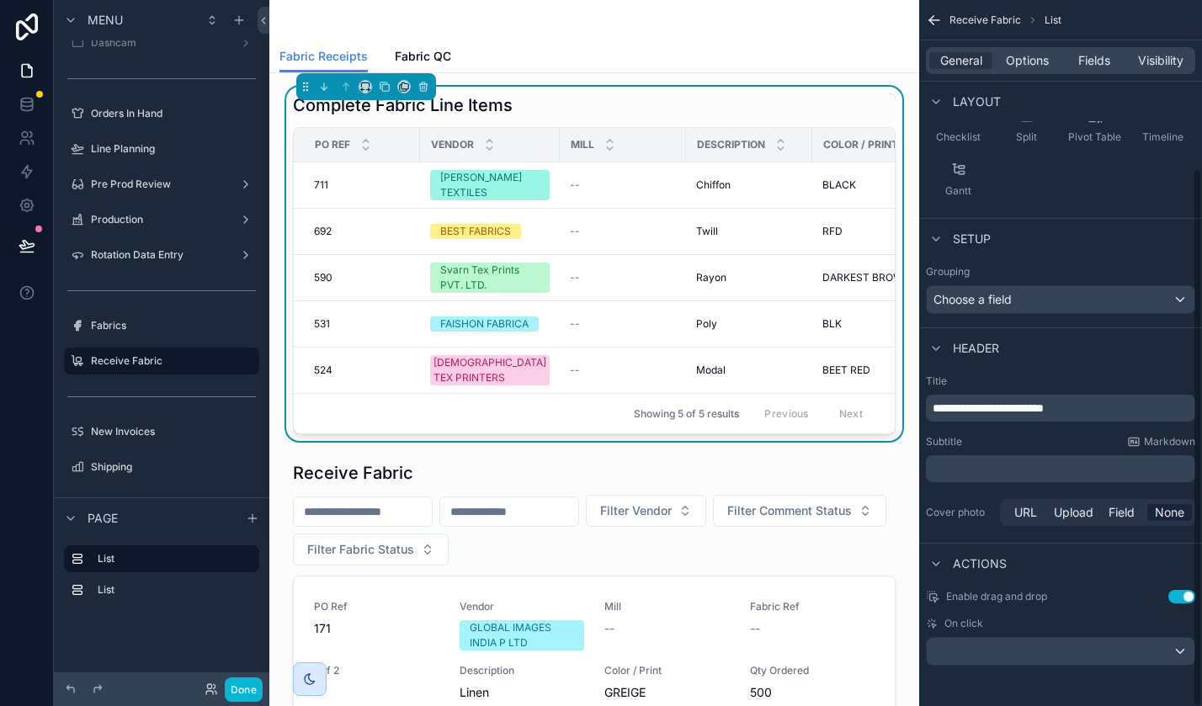
scroll to position [219, 0]
click at [242, 697] on button "Done" at bounding box center [244, 690] width 38 height 24
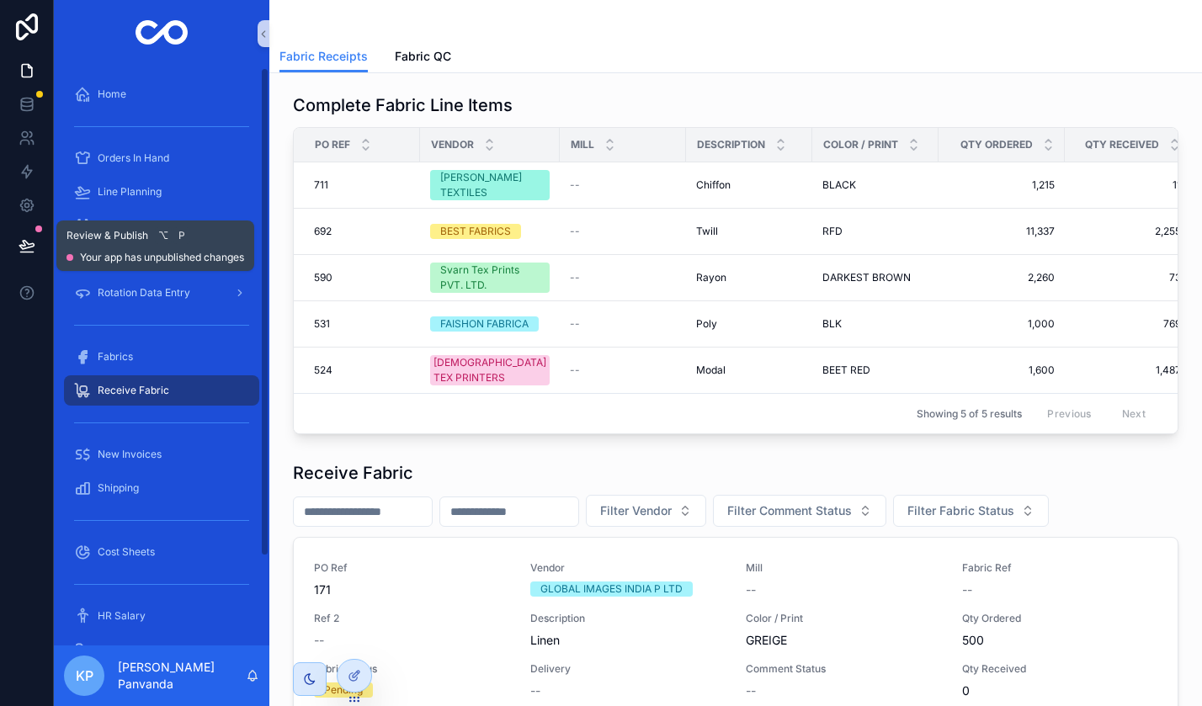
click at [31, 243] on icon at bounding box center [26, 245] width 14 height 8
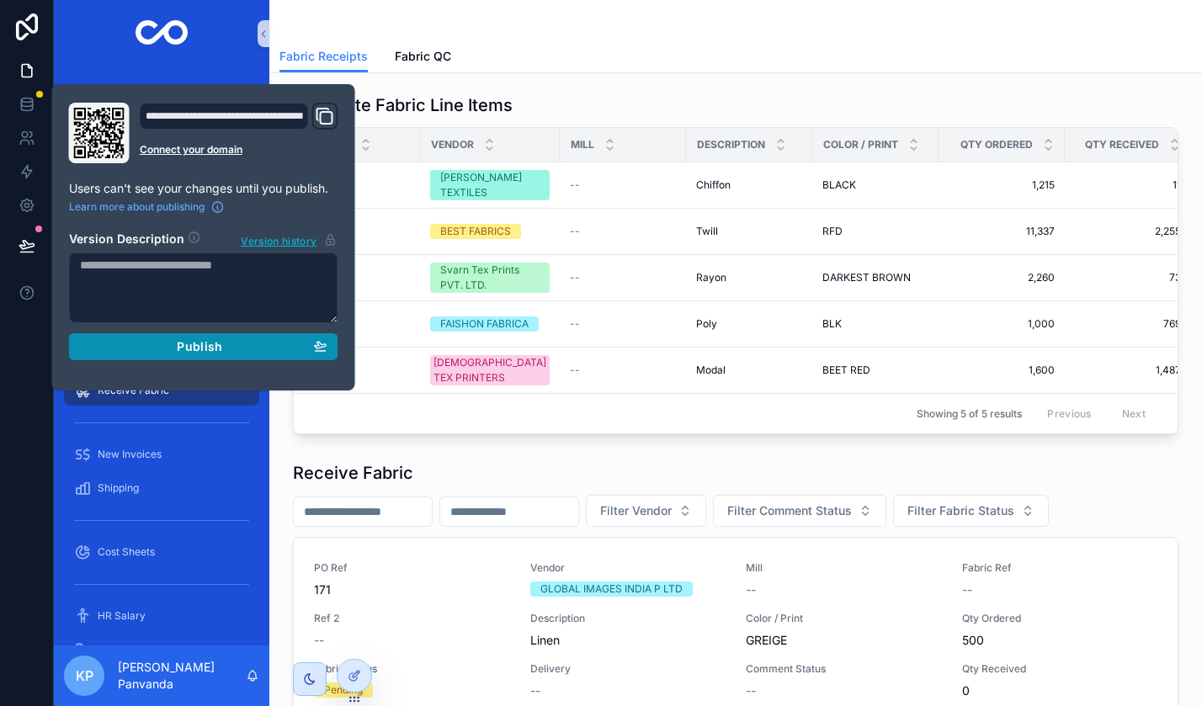
click at [239, 338] on button "Publish" at bounding box center [203, 346] width 269 height 27
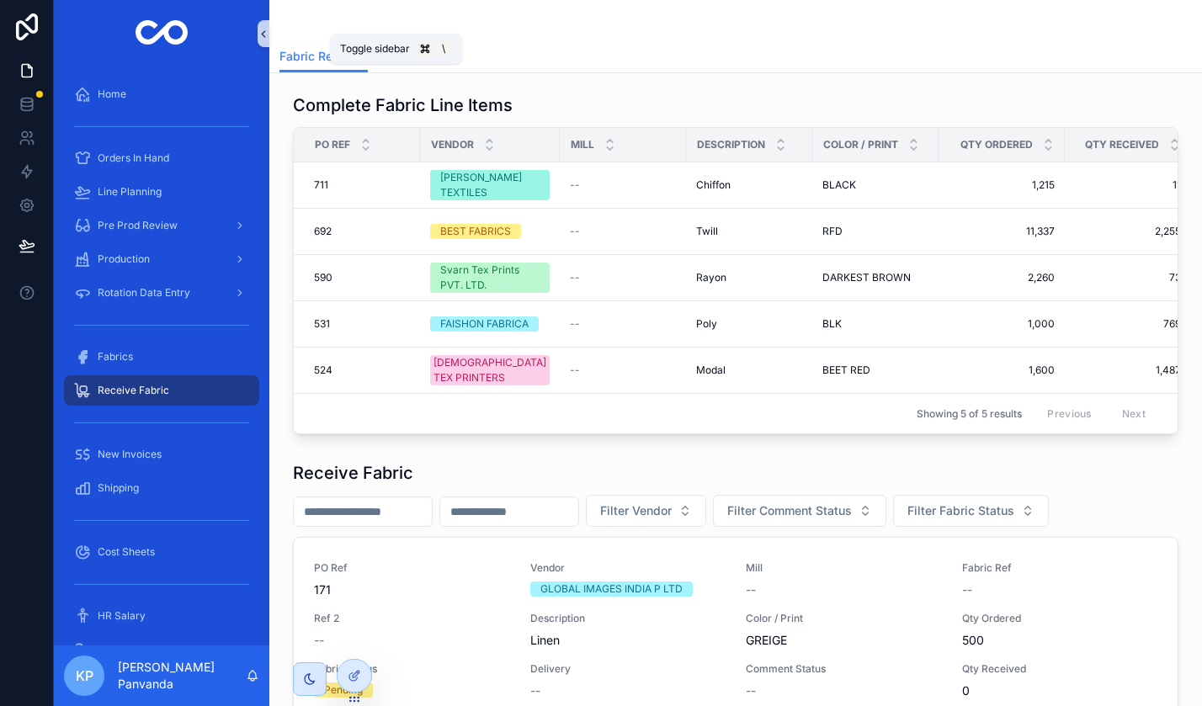
click at [258, 37] on icon "scrollable content" at bounding box center [264, 34] width 12 height 13
